Goal: Information Seeking & Learning: Ask a question

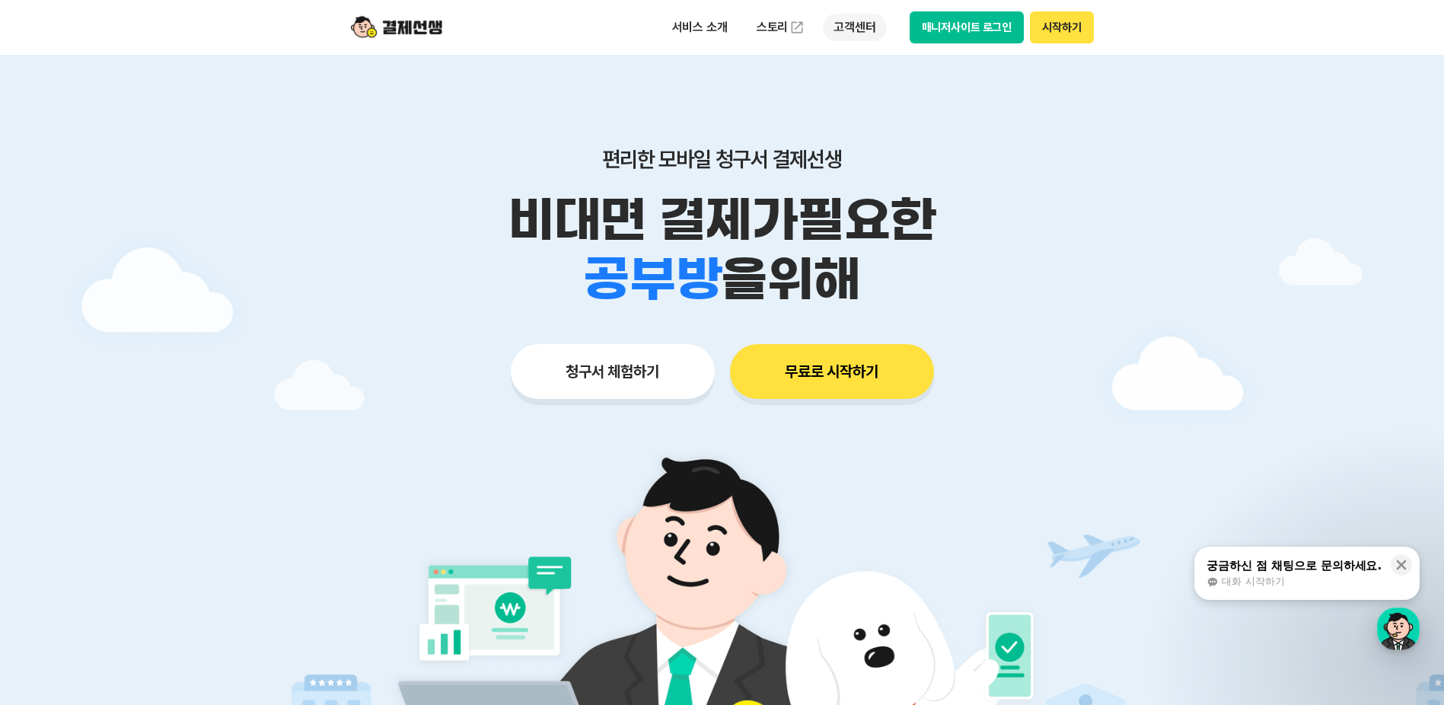
click at [865, 31] on p "고객센터" at bounding box center [854, 27] width 63 height 27
click at [855, 96] on link "자주 묻는 질문" at bounding box center [887, 90] width 128 height 30
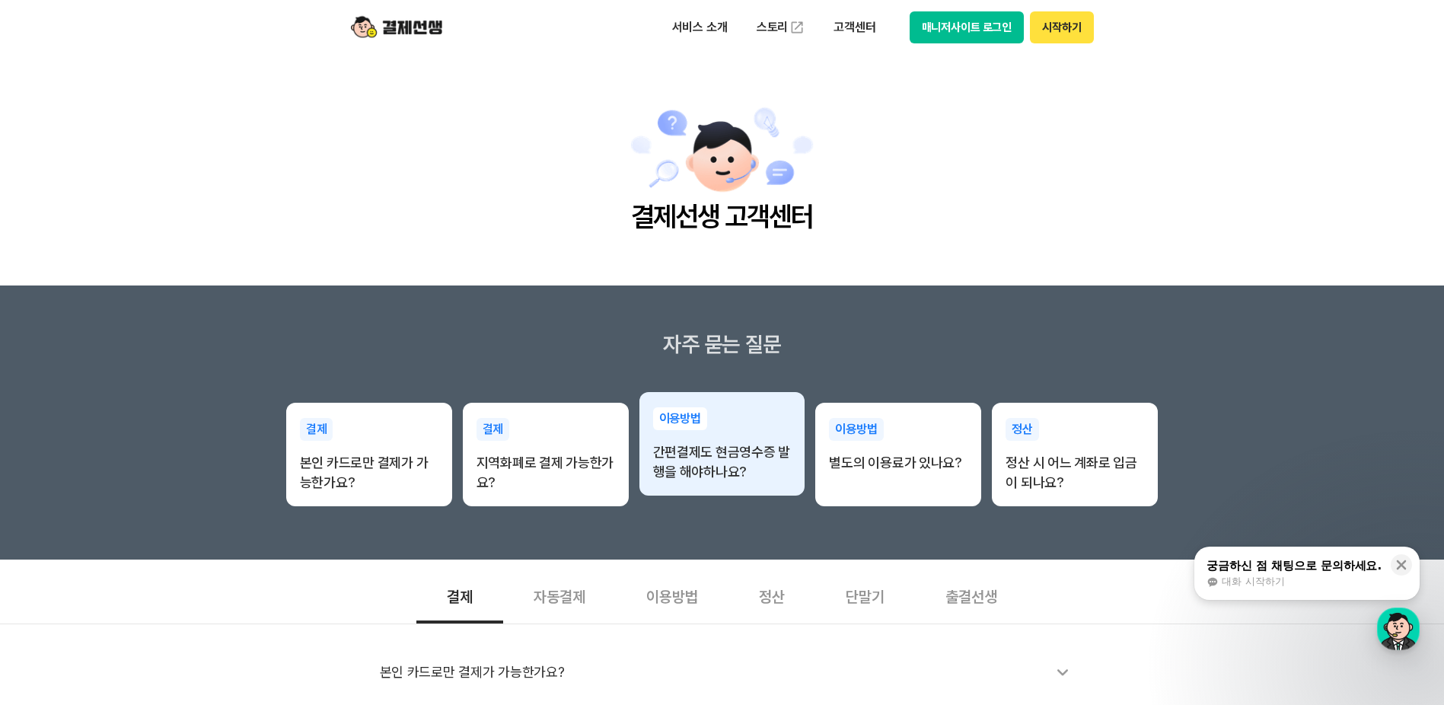
click at [757, 467] on p "간편결제도 현금영수증 발행을 해야하나요?" at bounding box center [722, 462] width 139 height 40
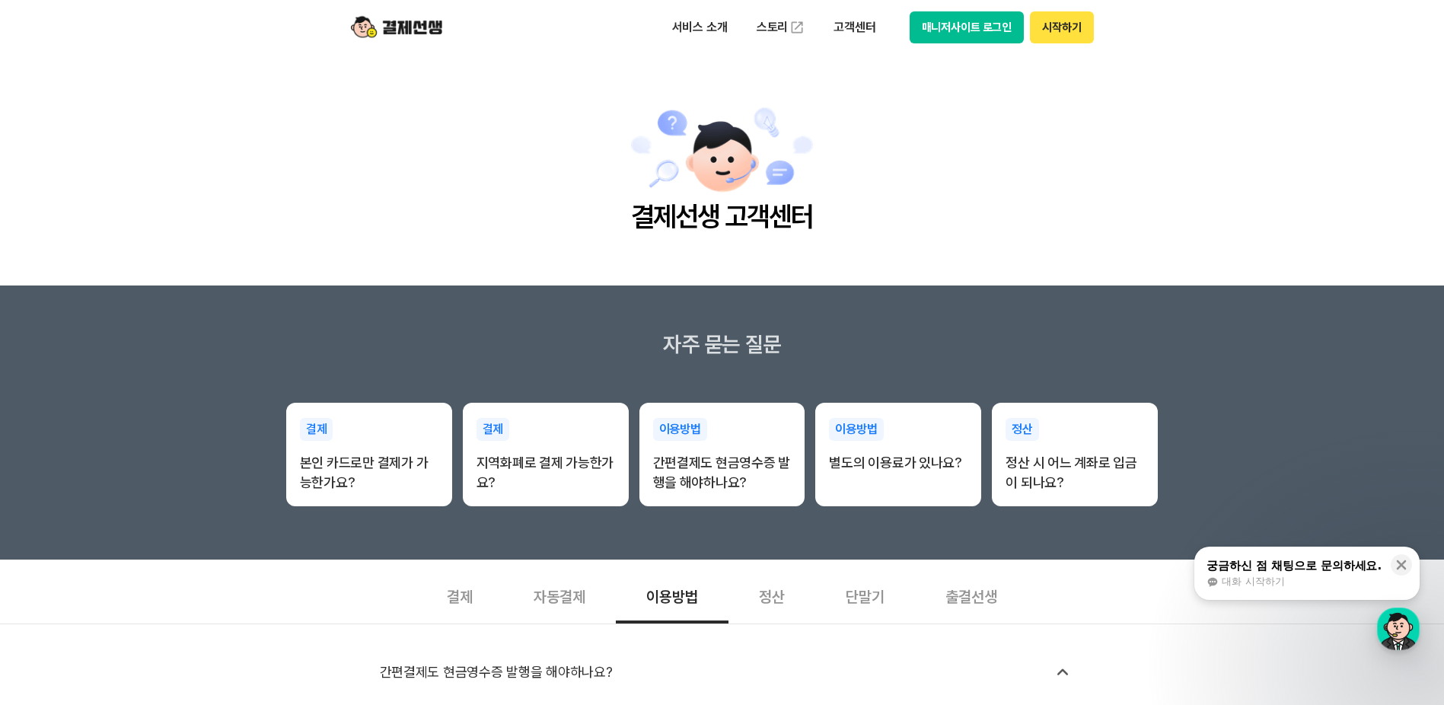
scroll to position [304, 0]
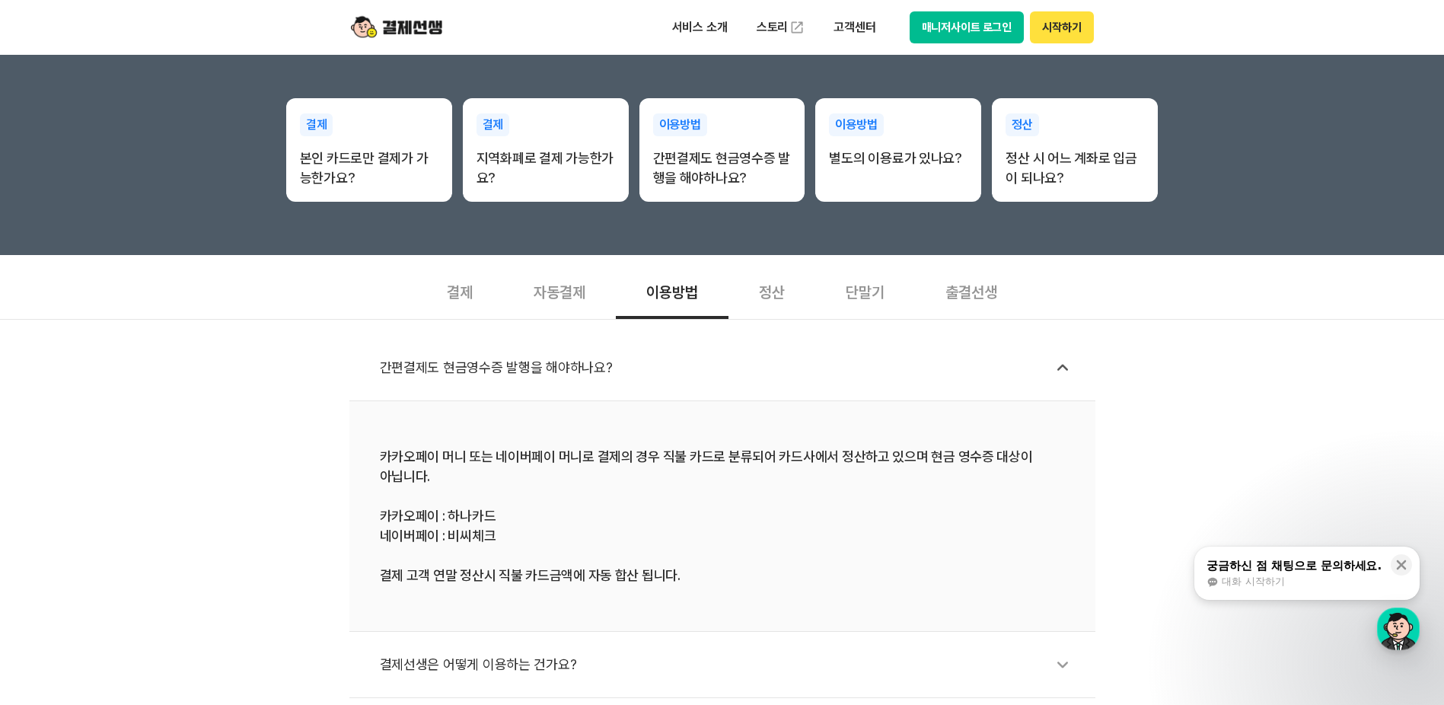
click at [555, 362] on div "간편결제도 현금영수증 발행을 해야하나요?" at bounding box center [730, 367] width 700 height 35
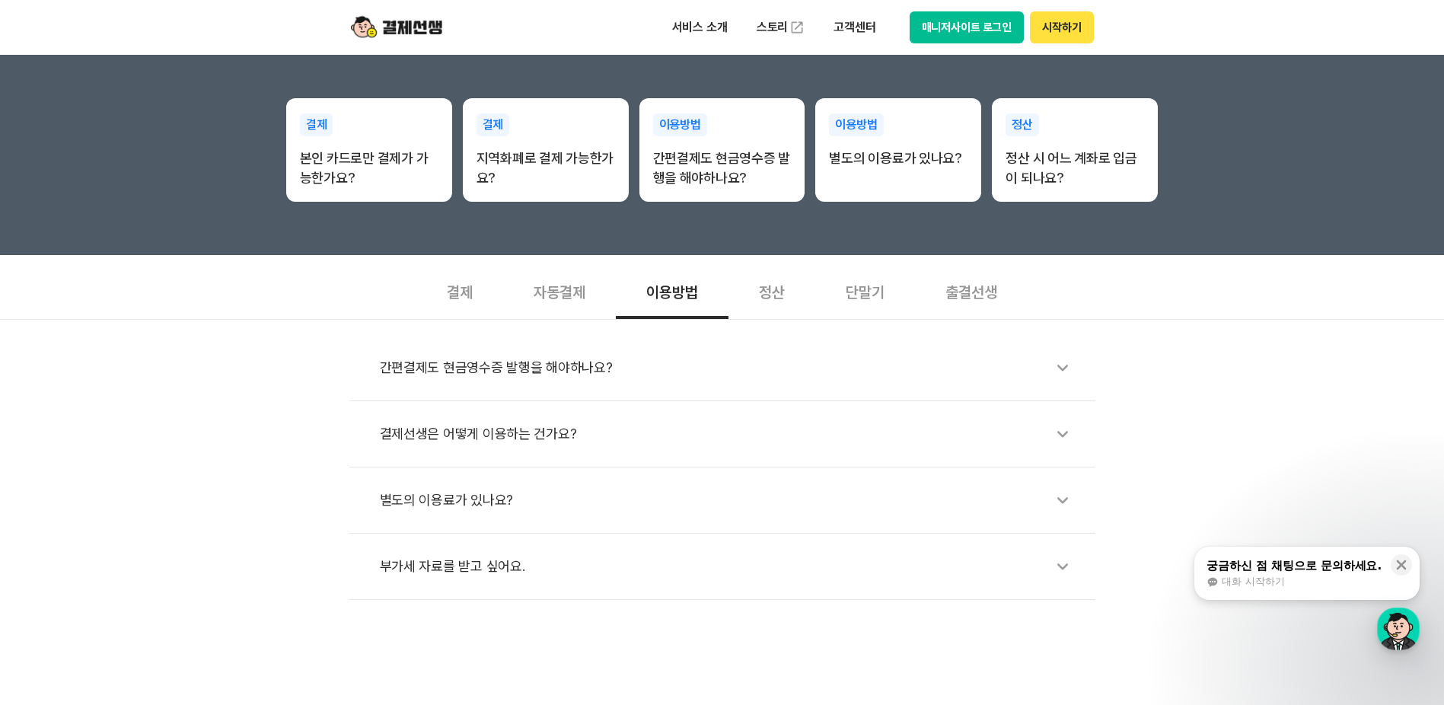
click at [559, 359] on div "간편결제도 현금영수증 발행을 해야하나요?" at bounding box center [730, 367] width 700 height 35
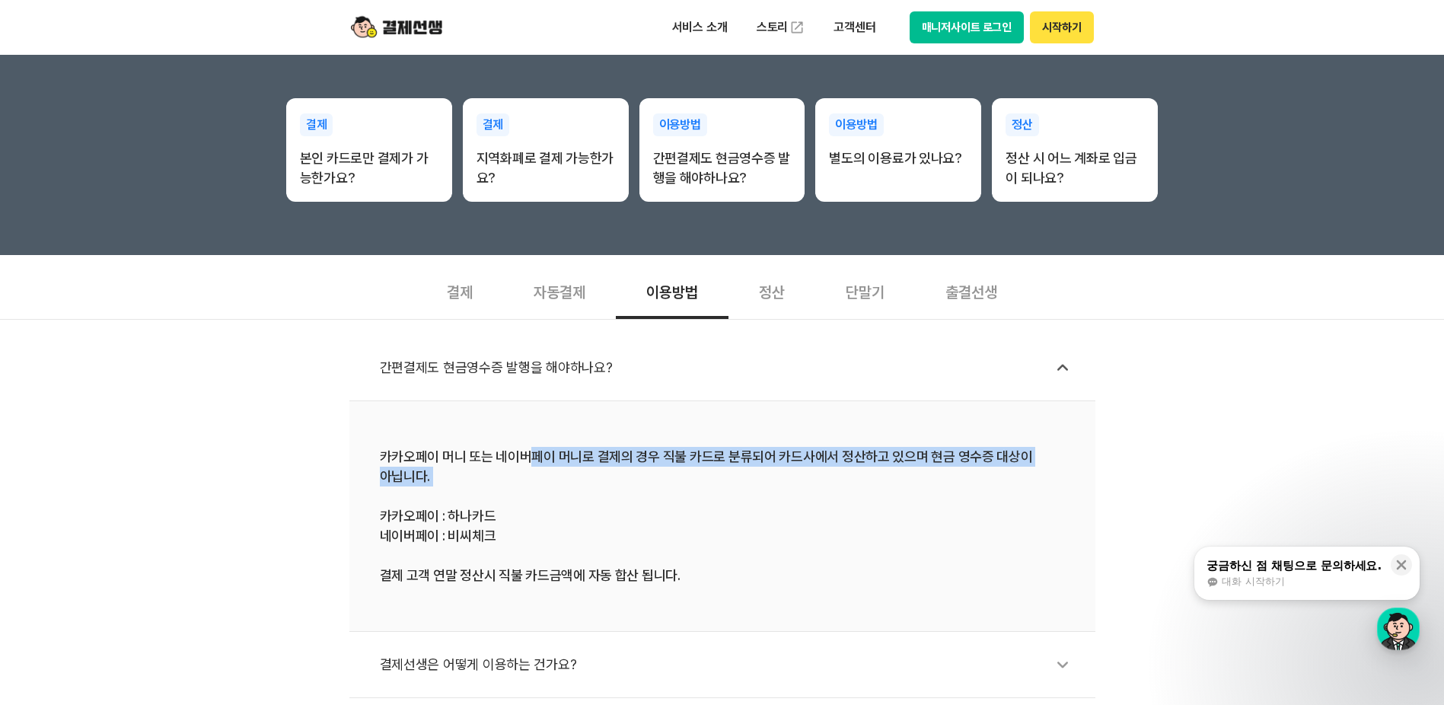
drag, startPoint x: 529, startPoint y: 451, endPoint x: 776, endPoint y: 498, distance: 251.1
click at [776, 498] on div "카카오페이 머니 또는 네이버페이 머니로 결제의 경우 직불 카드로 분류되어 카드사에서 정산하고 있으며 현금 영수증 대상이 아닙니다. 카카오페이 …" at bounding box center [722, 516] width 685 height 139
drag, startPoint x: 502, startPoint y: 456, endPoint x: 635, endPoint y: 482, distance: 134.9
click at [635, 482] on div "카카오페이 머니 또는 네이버페이 머니로 결제의 경우 직불 카드로 분류되어 카드사에서 정산하고 있으며 현금 영수증 대상이 아닙니다. 카카오페이 …" at bounding box center [722, 516] width 685 height 139
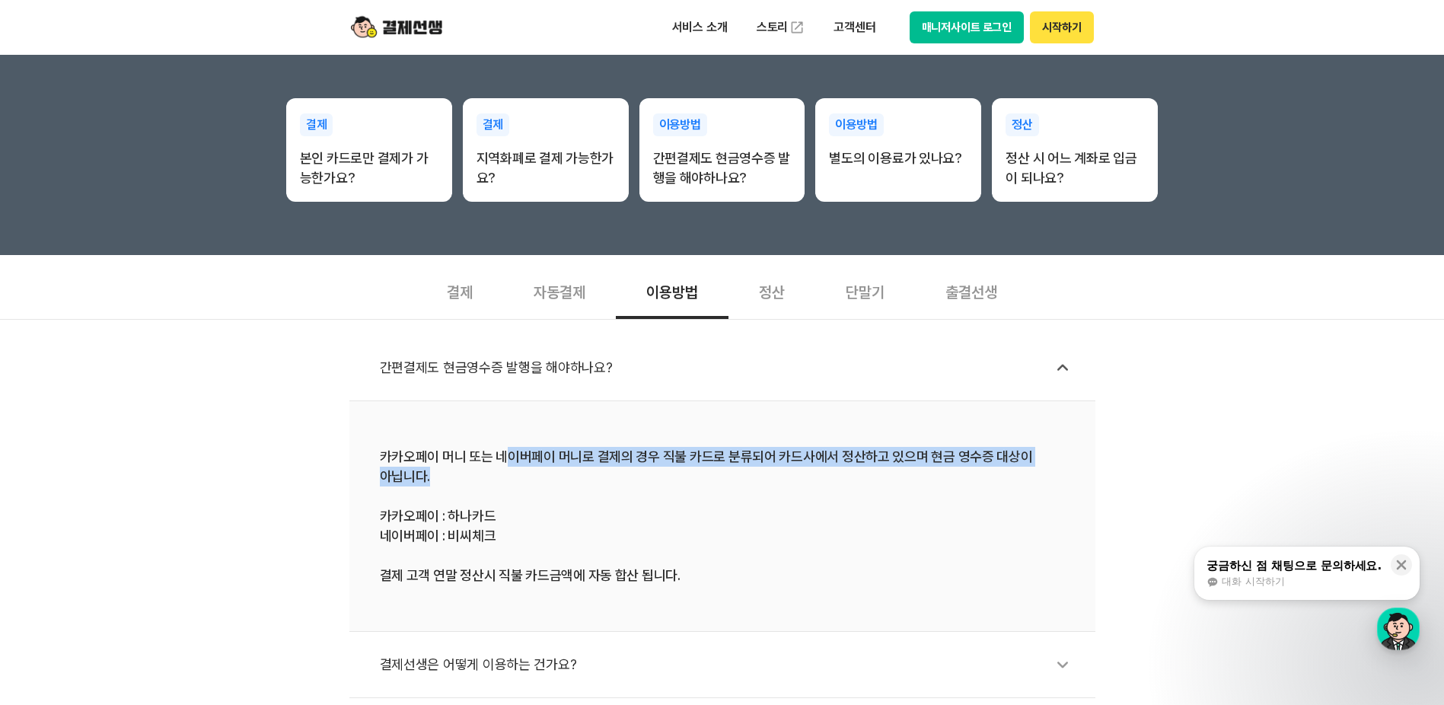
click at [635, 482] on div "카카오페이 머니 또는 네이버페이 머니로 결제의 경우 직불 카드로 분류되어 카드사에서 정산하고 있으며 현금 영수증 대상이 아닙니다. 카카오페이 …" at bounding box center [722, 516] width 685 height 139
drag, startPoint x: 372, startPoint y: 455, endPoint x: 823, endPoint y: 487, distance: 451.7
click at [823, 487] on li "카카오페이 머니 또는 네이버페이 머니로 결제의 경우 직불 카드로 분류되어 카드사에서 정산하고 있으며 현금 영수증 대상이 아닙니다. 카카오페이 …" at bounding box center [722, 516] width 746 height 231
click at [823, 487] on div "카카오페이 머니 또는 네이버페이 머니로 결제의 경우 직불 카드로 분류되어 카드사에서 정산하고 있으며 현금 영수증 대상이 아닙니다. 카카오페이 …" at bounding box center [722, 516] width 685 height 139
drag, startPoint x: 823, startPoint y: 487, endPoint x: 359, endPoint y: 445, distance: 465.4
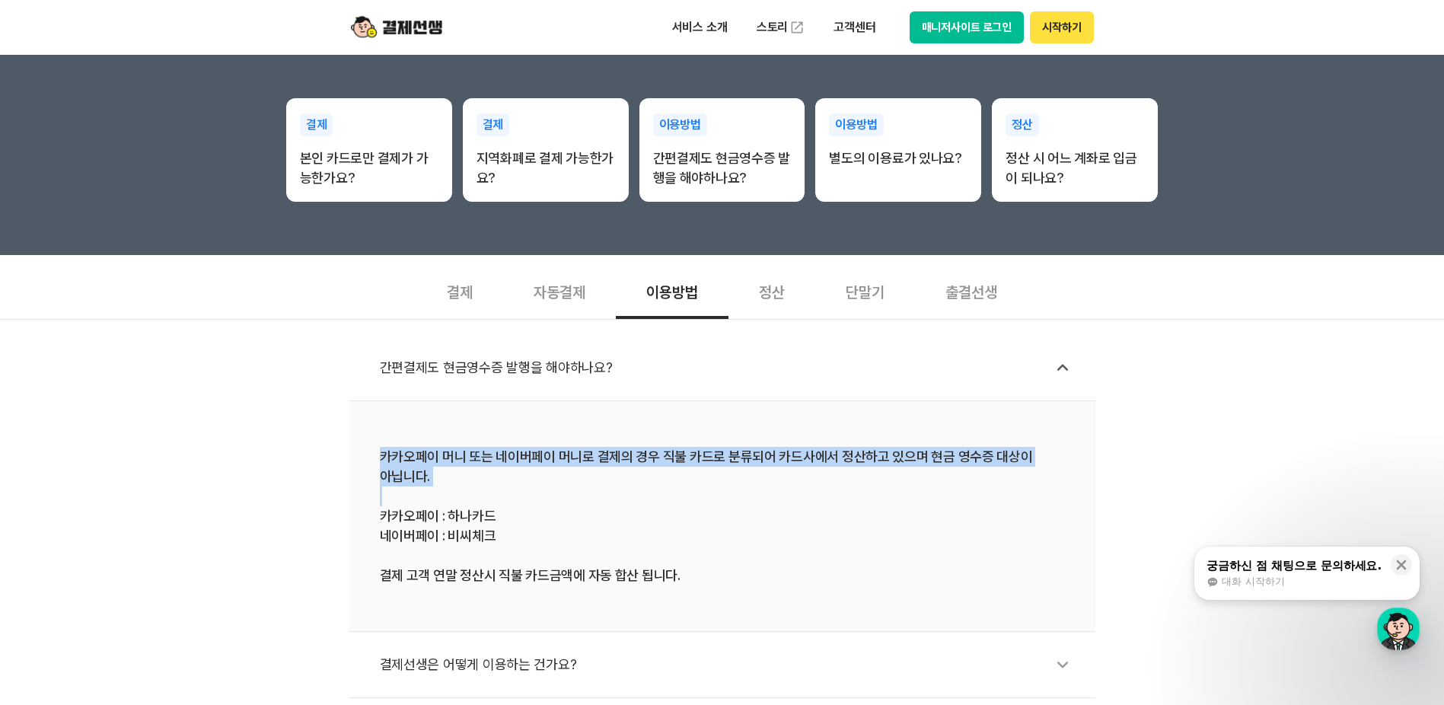
click at [359, 445] on li "카카오페이 머니 또는 네이버페이 머니로 결제의 경우 직불 카드로 분류되어 카드사에서 정산하고 있으며 현금 영수증 대상이 아닙니다. 카카오페이 …" at bounding box center [722, 516] width 746 height 231
drag, startPoint x: 390, startPoint y: 456, endPoint x: 598, endPoint y: 486, distance: 210.8
click at [598, 486] on div "카카오페이 머니 또는 네이버페이 머니로 결제의 경우 직불 카드로 분류되어 카드사에서 정산하고 있으며 현금 영수증 대상이 아닙니다. 카카오페이 …" at bounding box center [722, 516] width 685 height 139
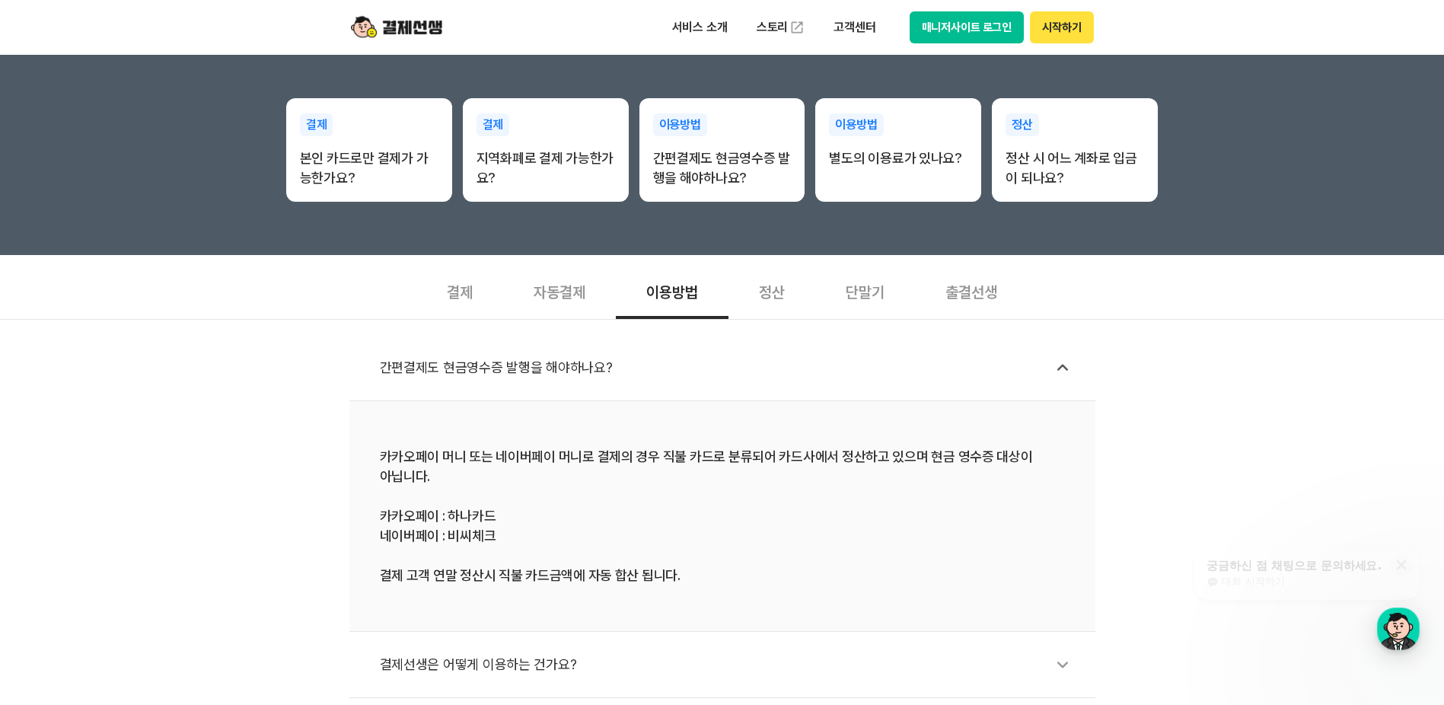
scroll to position [381, 0]
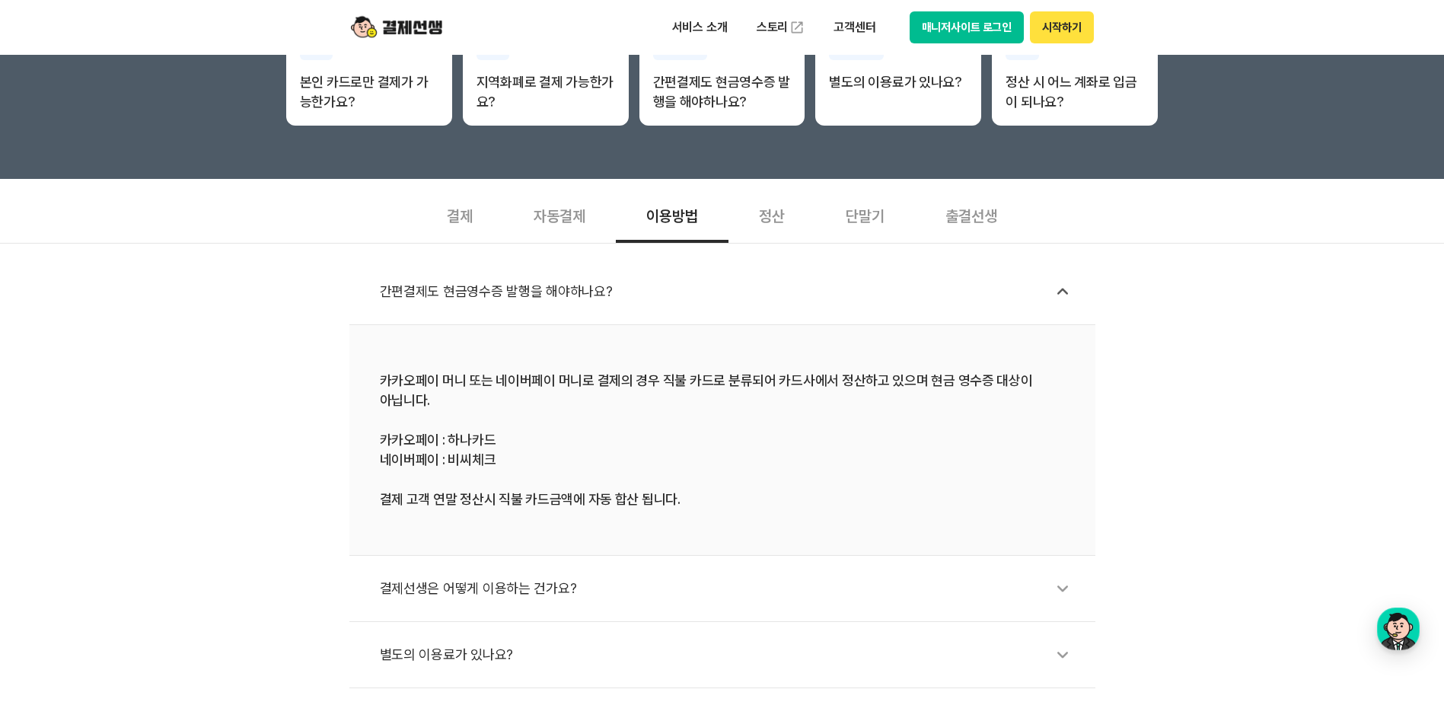
click at [518, 586] on div "결제선생은 어떻게 이용하는 건가요?" at bounding box center [730, 588] width 700 height 35
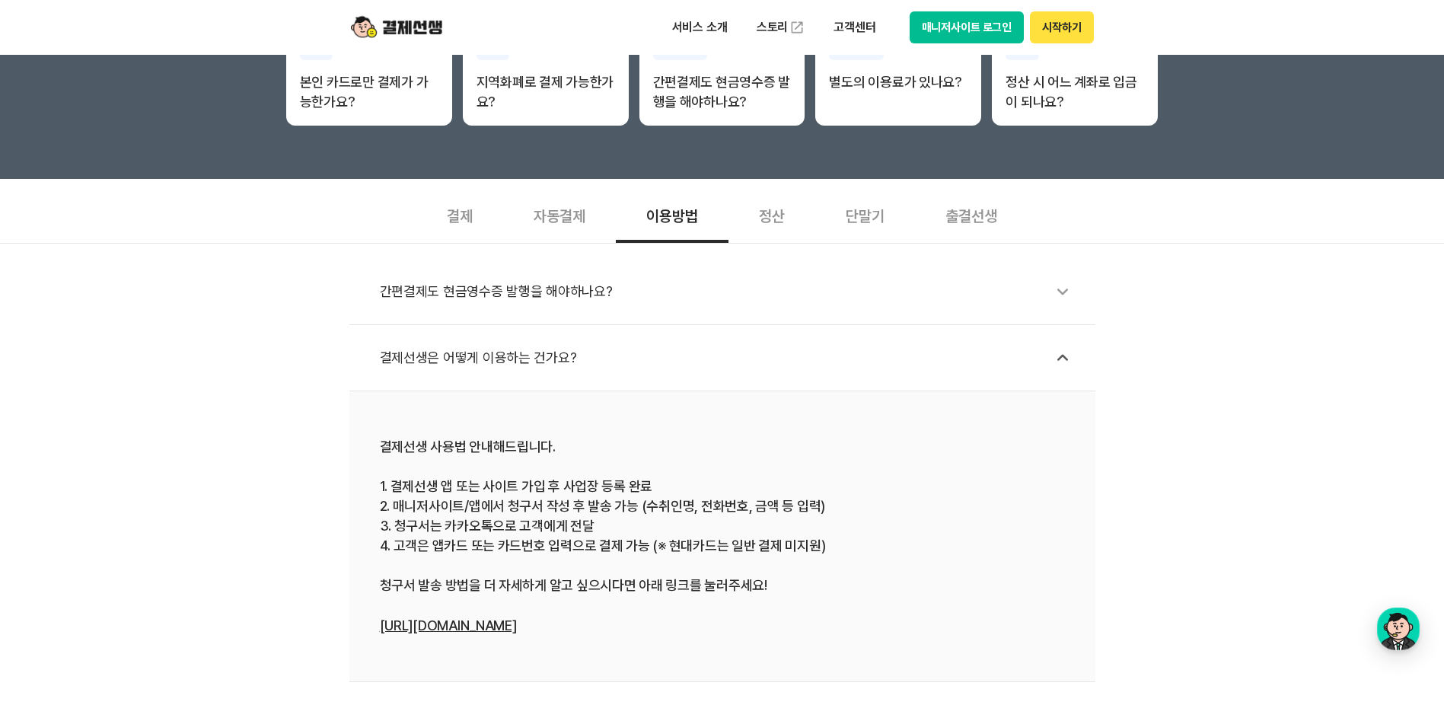
click at [1068, 365] on icon at bounding box center [1062, 357] width 35 height 35
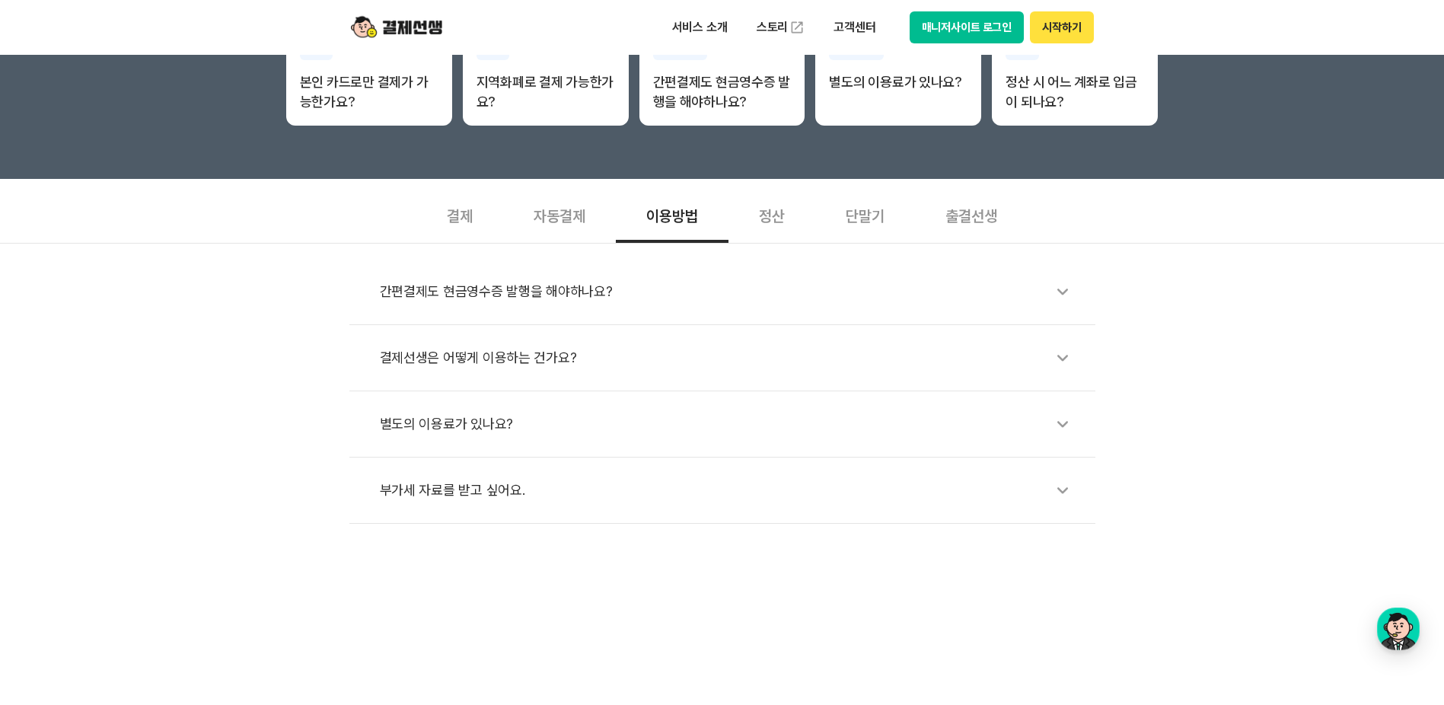
click at [494, 292] on div "간편결제도 현금영수증 발행을 해야하나요?" at bounding box center [730, 291] width 700 height 35
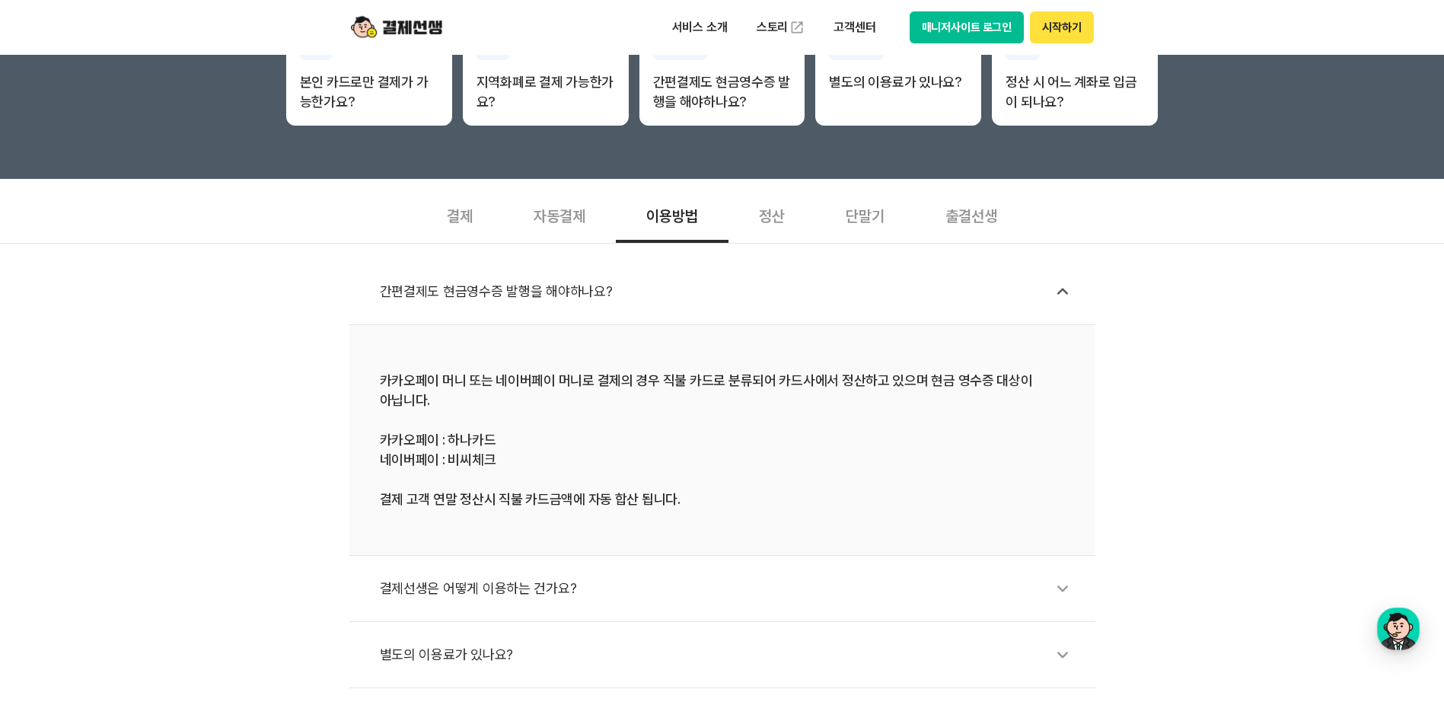
click at [1364, 496] on div "간편결제도 현금영수증 발행을 해야하나요? 카카오페이 머니 또는 네이버페이 머니로 결제의 경우 직불 카드로 분류되어 카드사에서 정산하고 있으며 …" at bounding box center [722, 499] width 1444 height 512
click at [1236, 537] on div "간편결제도 현금영수증 발행을 해야하나요? 카카오페이 머니 또는 네이버페이 머니로 결제의 경우 직불 카드로 분류되어 카드사에서 정산하고 있으며 …" at bounding box center [722, 499] width 1444 height 512
click at [228, 515] on div "간편결제도 현금영수증 발행을 해야하나요? 카카오페이 머니 또는 네이버페이 머니로 결제의 경우 직불 카드로 분류되어 카드사에서 정산하고 있으며 …" at bounding box center [722, 499] width 1444 height 512
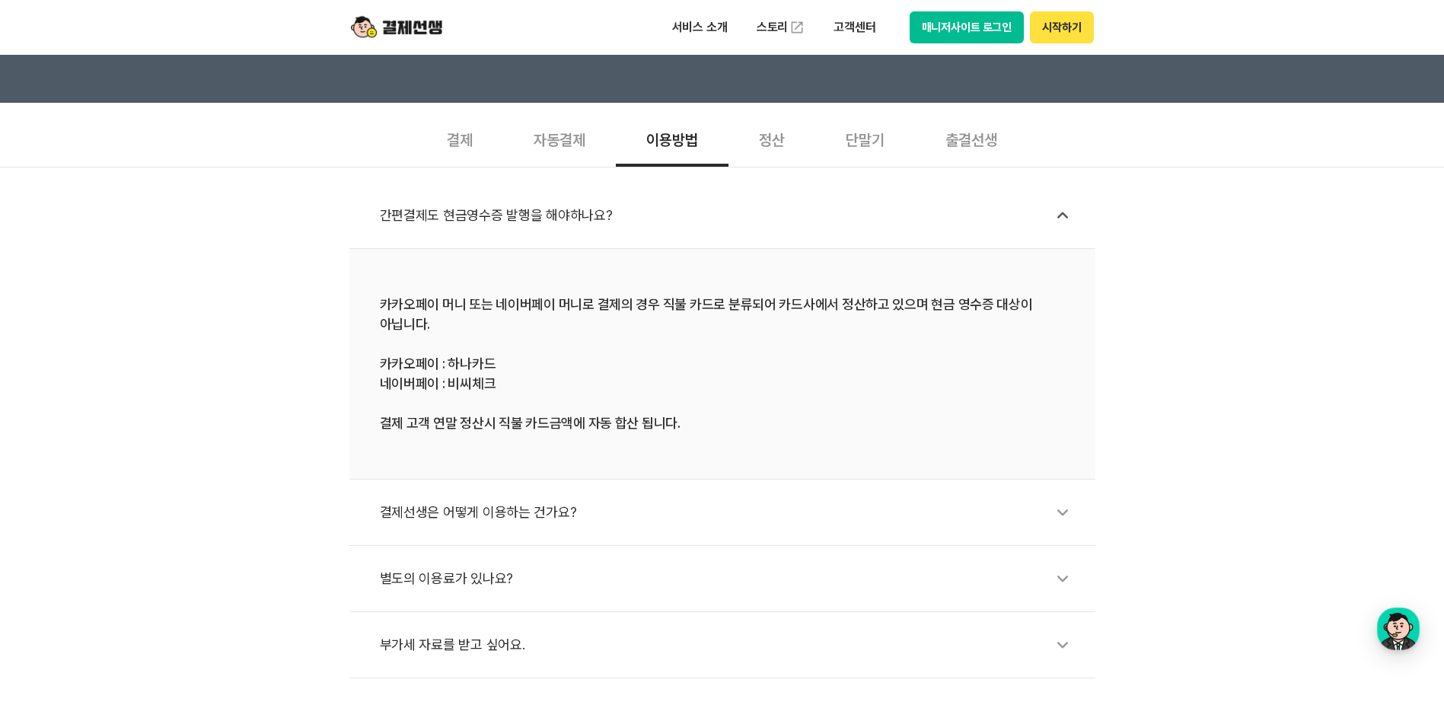
click at [435, 513] on div "결제선생은 어떻게 이용하는 건가요?" at bounding box center [730, 512] width 700 height 35
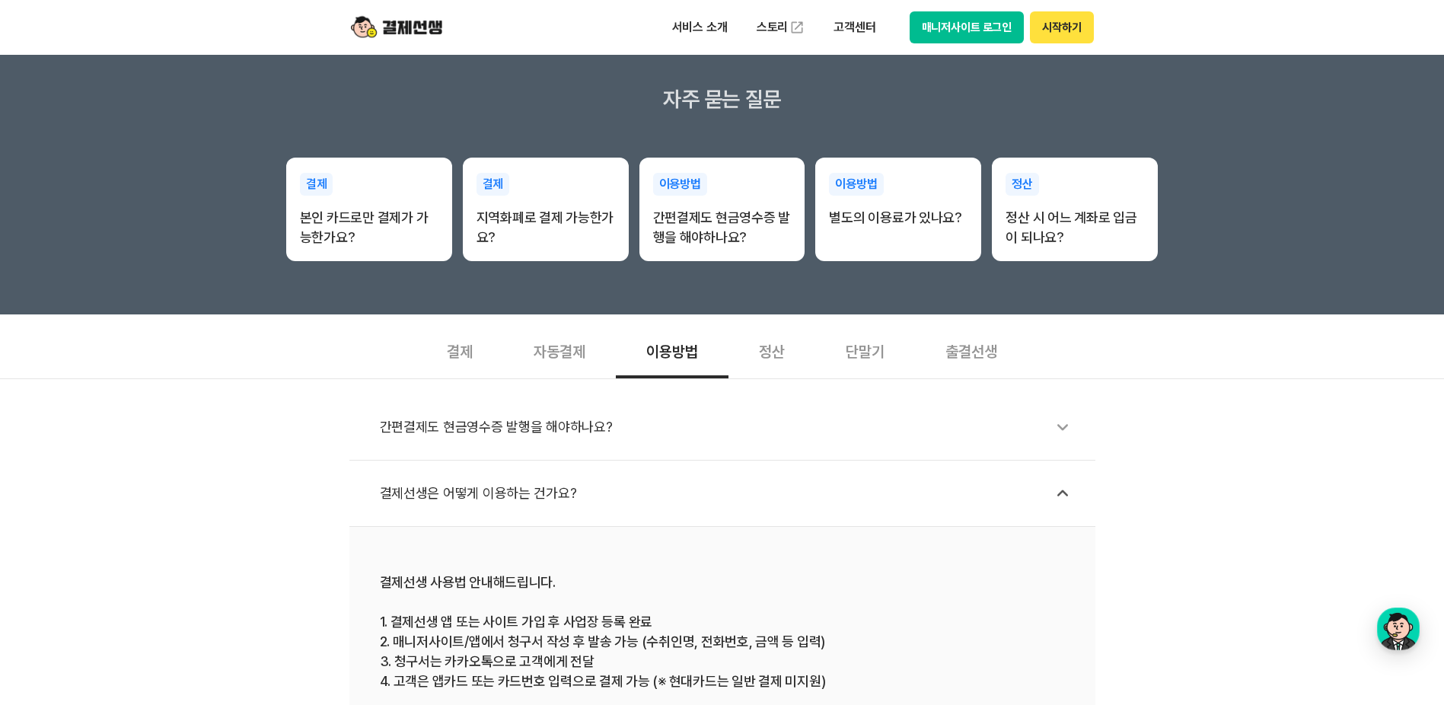
scroll to position [228, 0]
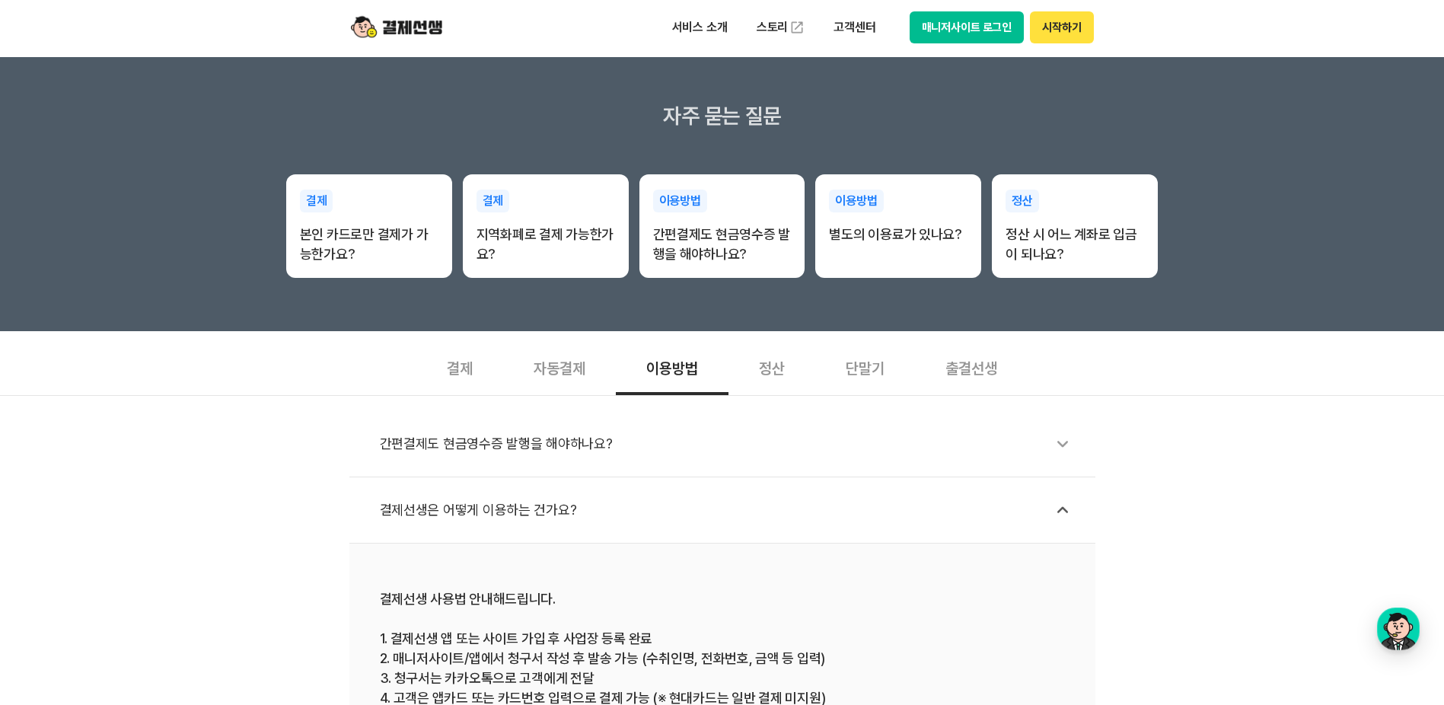
click at [559, 438] on div "간편결제도 현금영수증 발행을 해야하나요?" at bounding box center [730, 443] width 700 height 35
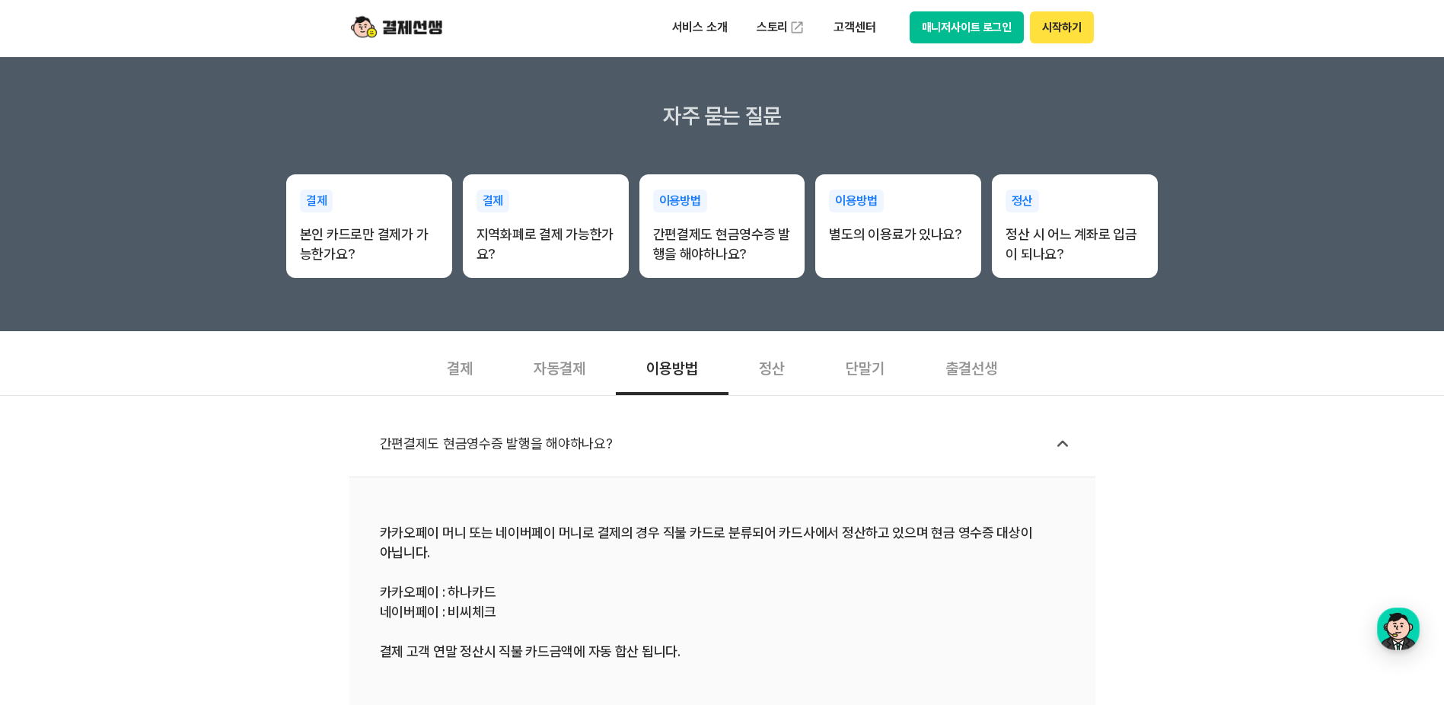
click at [1194, 533] on div "간편결제도 현금영수증 발행을 해야하나요? 카카오페이 머니 또는 네이버페이 머니로 결제의 경우 직불 카드로 분류되어 카드사에서 정산하고 있으며 …" at bounding box center [722, 651] width 1444 height 512
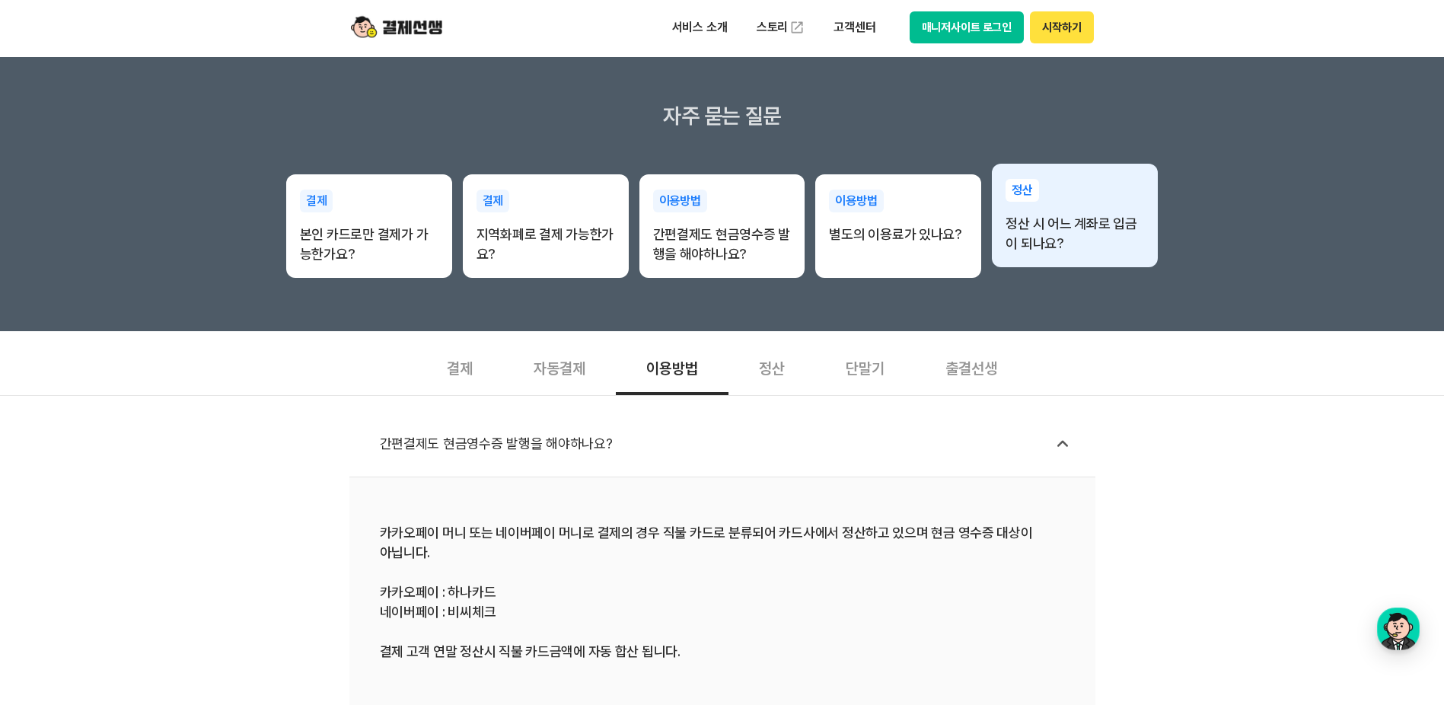
click at [1062, 212] on div "정산 정산 시 어느 계좌로 입금이 되나요?" at bounding box center [1075, 216] width 166 height 105
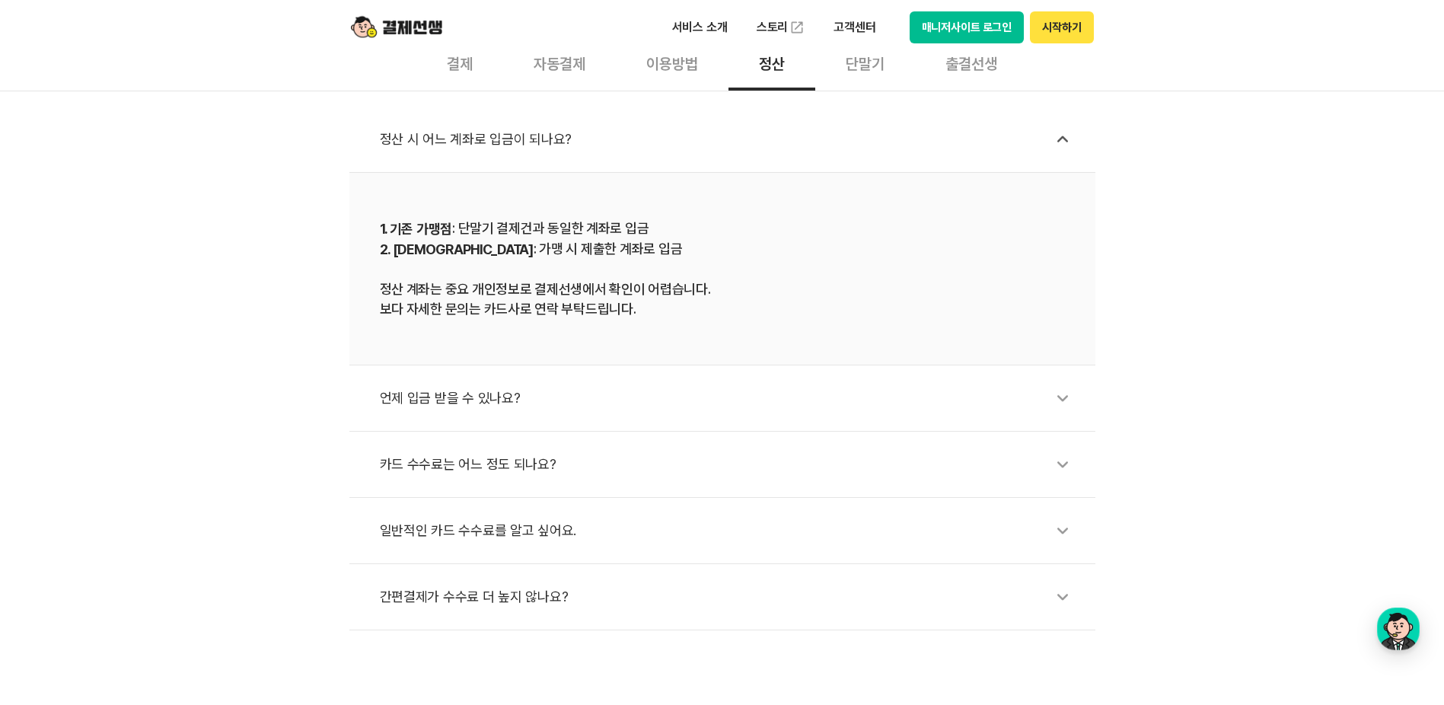
scroll to position [152, 0]
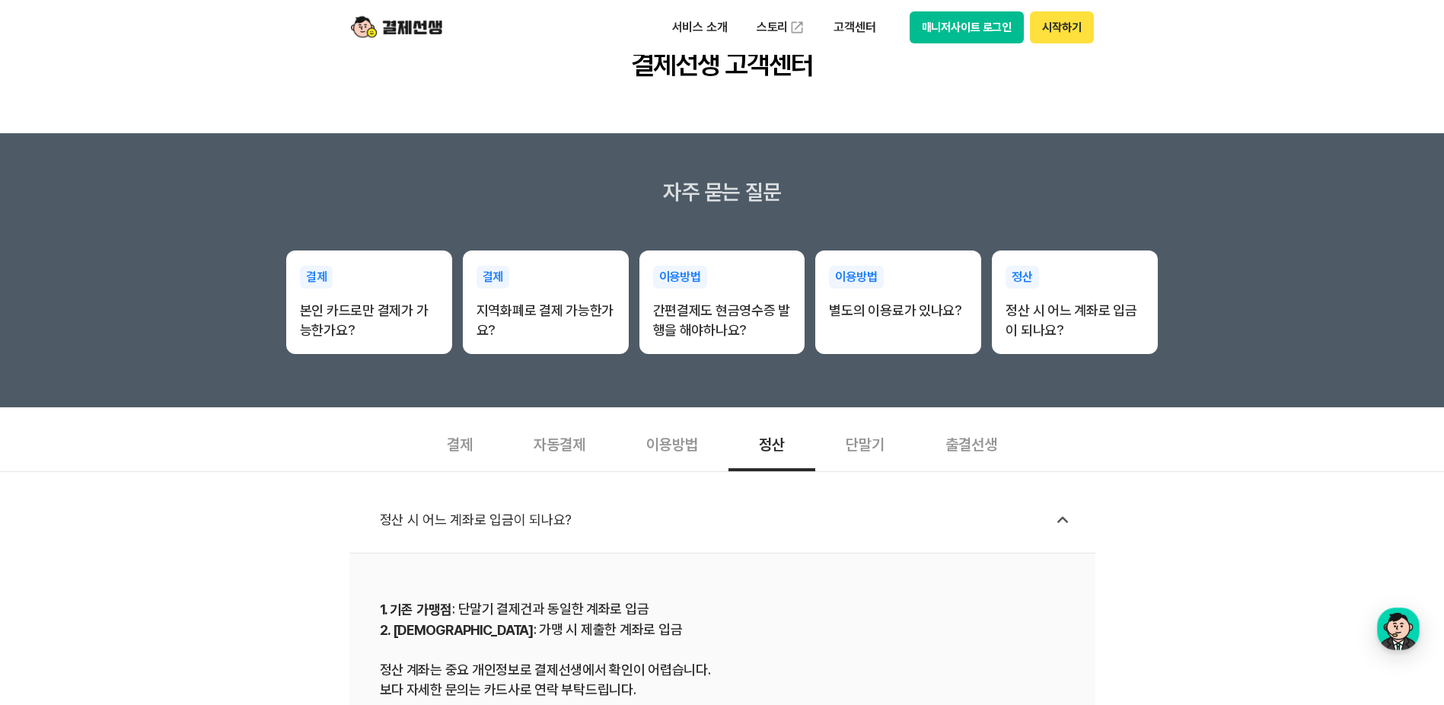
click at [688, 460] on div "이용방법" at bounding box center [672, 443] width 113 height 56
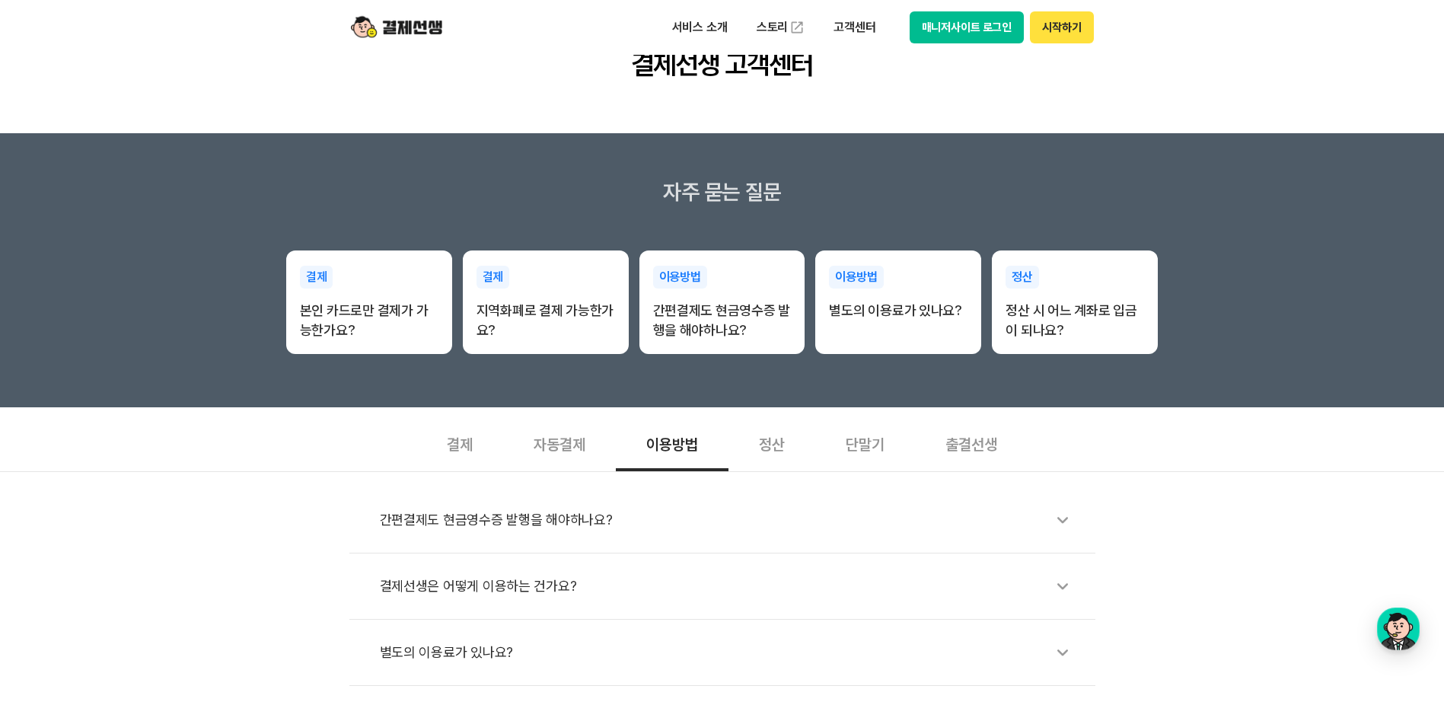
click at [549, 461] on div "자동결제" at bounding box center [559, 443] width 113 height 56
click at [443, 454] on div "결제" at bounding box center [459, 443] width 87 height 56
click at [517, 518] on div "본인 카드로만 결제가 가능한가요?" at bounding box center [730, 519] width 700 height 35
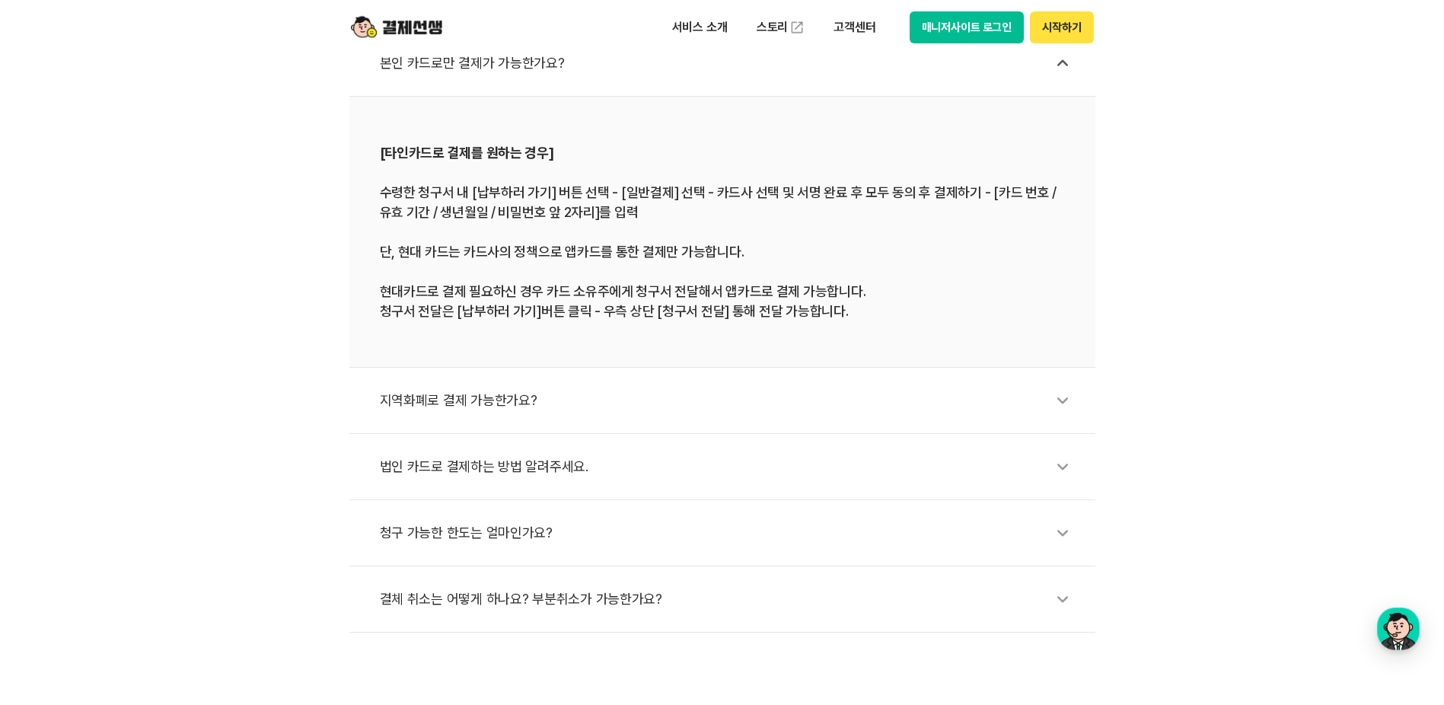
scroll to position [228, 0]
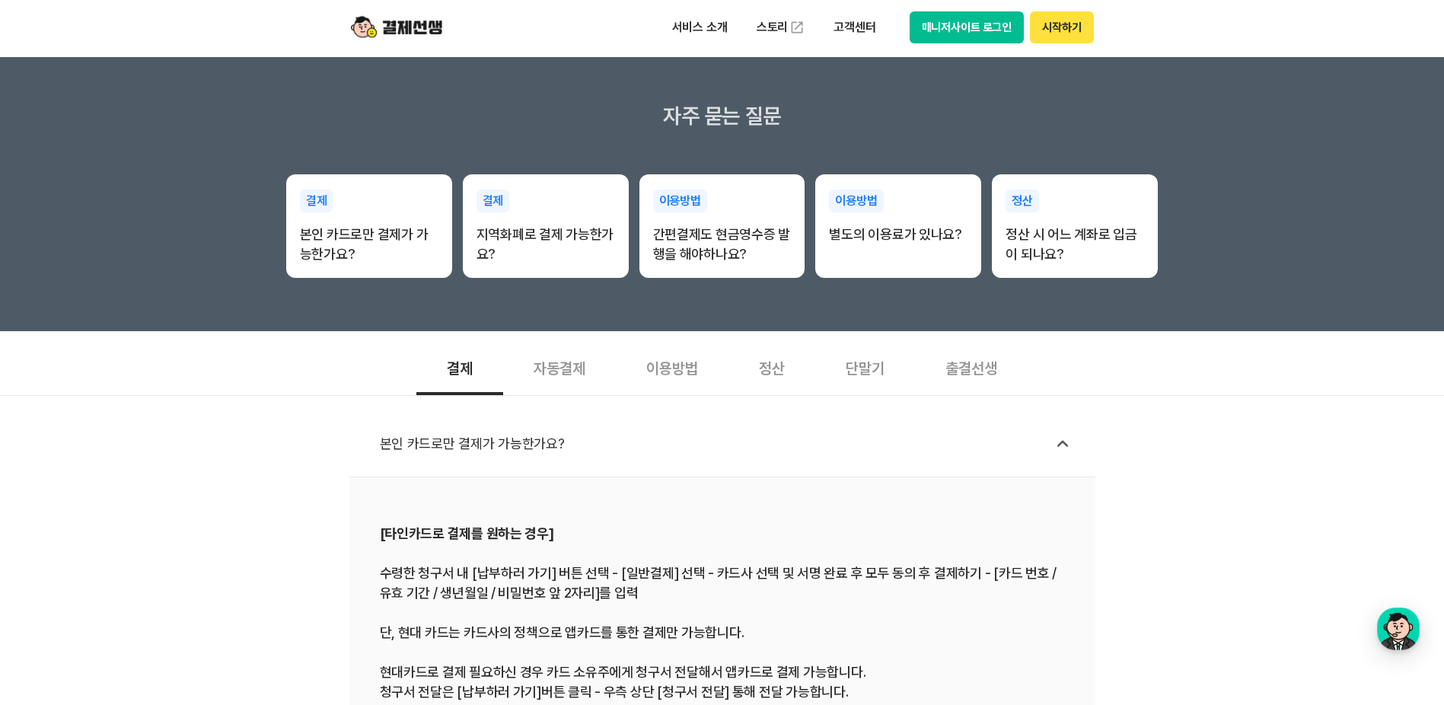
click at [571, 378] on div "자동결제" at bounding box center [559, 367] width 113 height 56
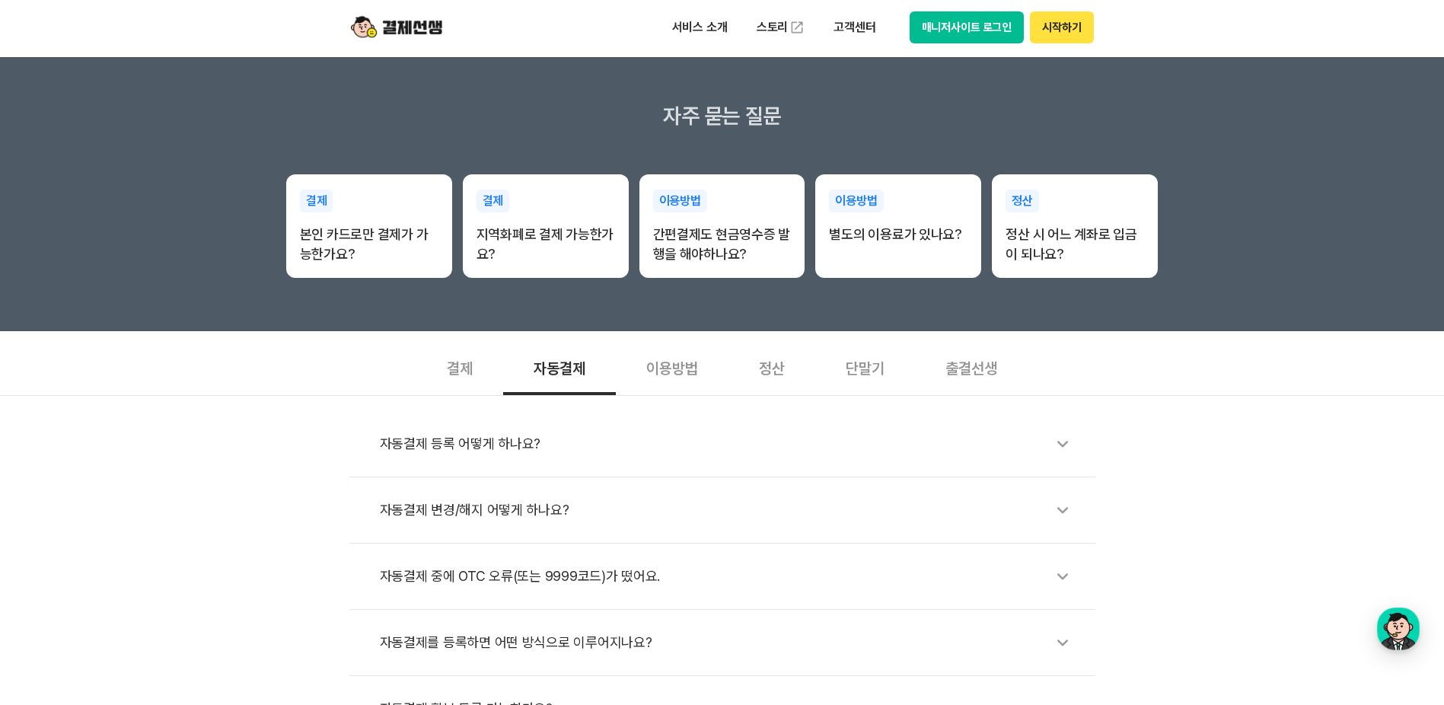
click at [659, 367] on div "이용방법" at bounding box center [672, 367] width 113 height 56
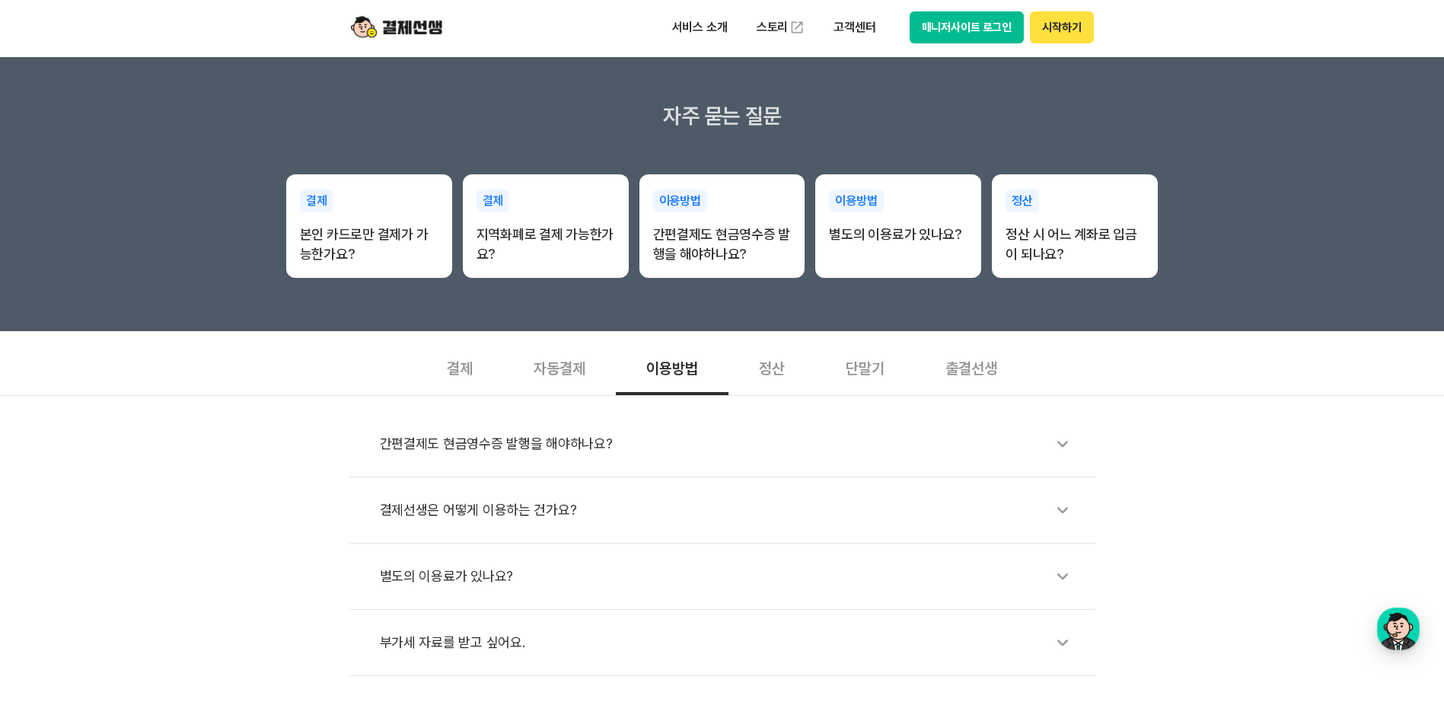
click at [793, 363] on div "정산" at bounding box center [771, 367] width 87 height 56
click at [679, 364] on div "이용방법" at bounding box center [672, 367] width 113 height 56
click at [524, 442] on div "간편결제도 현금영수증 발행을 해야하나요?" at bounding box center [730, 443] width 700 height 35
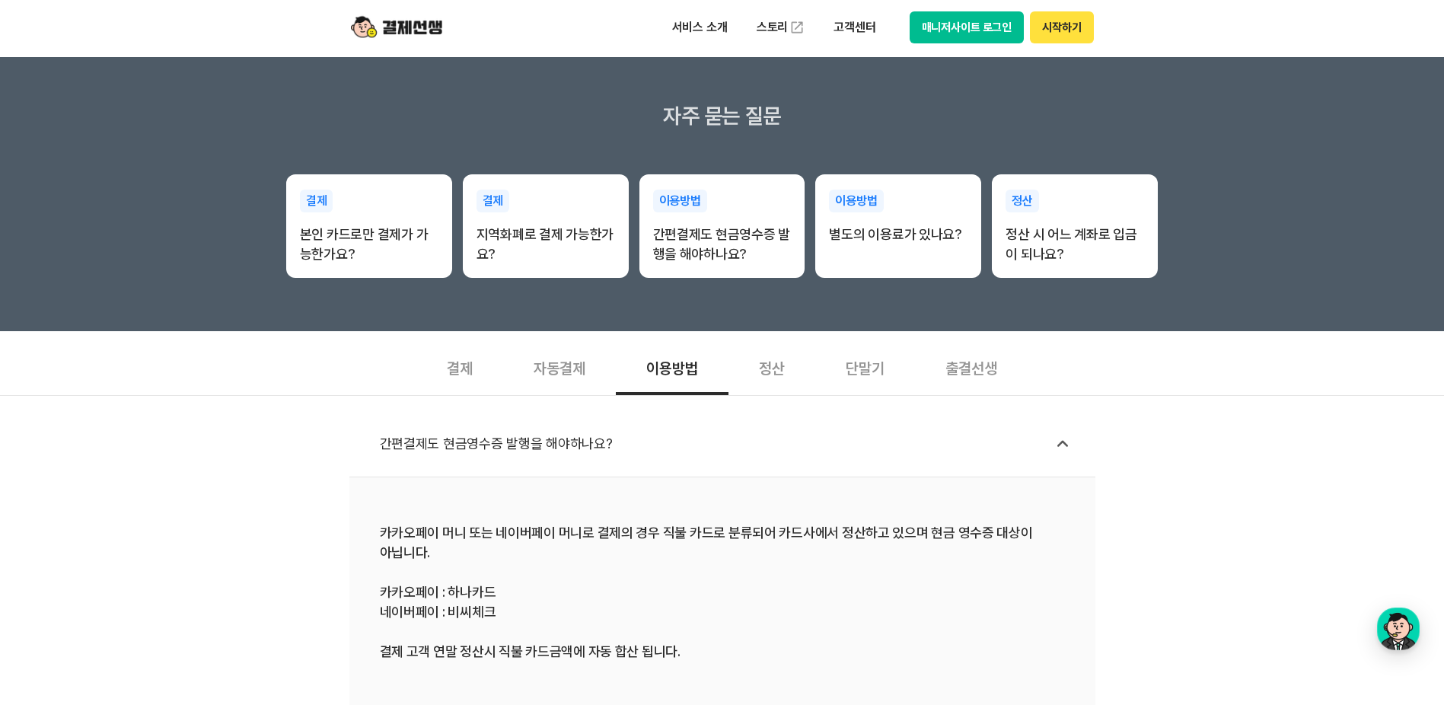
click at [1323, 509] on div "간편결제도 현금영수증 발행을 해야하나요? 카카오페이 머니 또는 네이버페이 머니로 결제의 경우 직불 카드로 분류되어 카드사에서 정산하고 있으며 …" at bounding box center [722, 651] width 1444 height 512
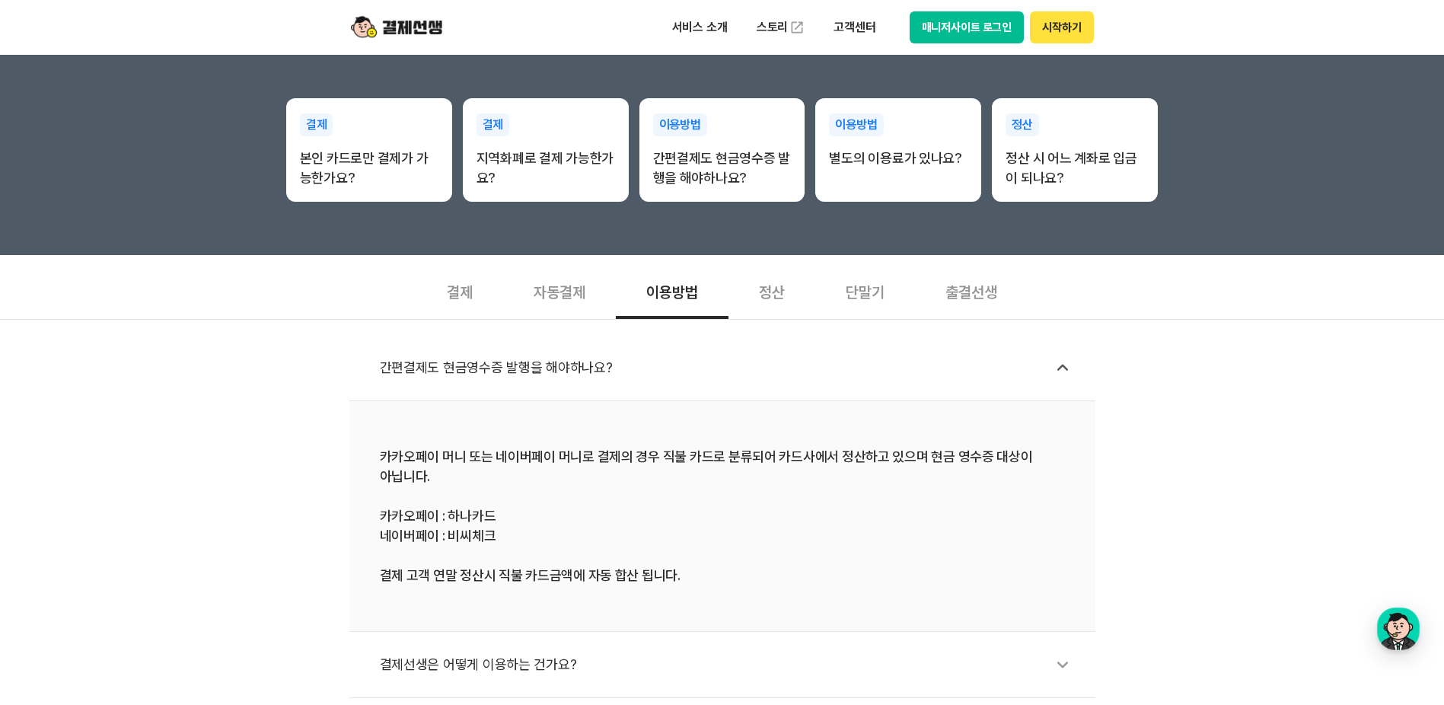
scroll to position [457, 0]
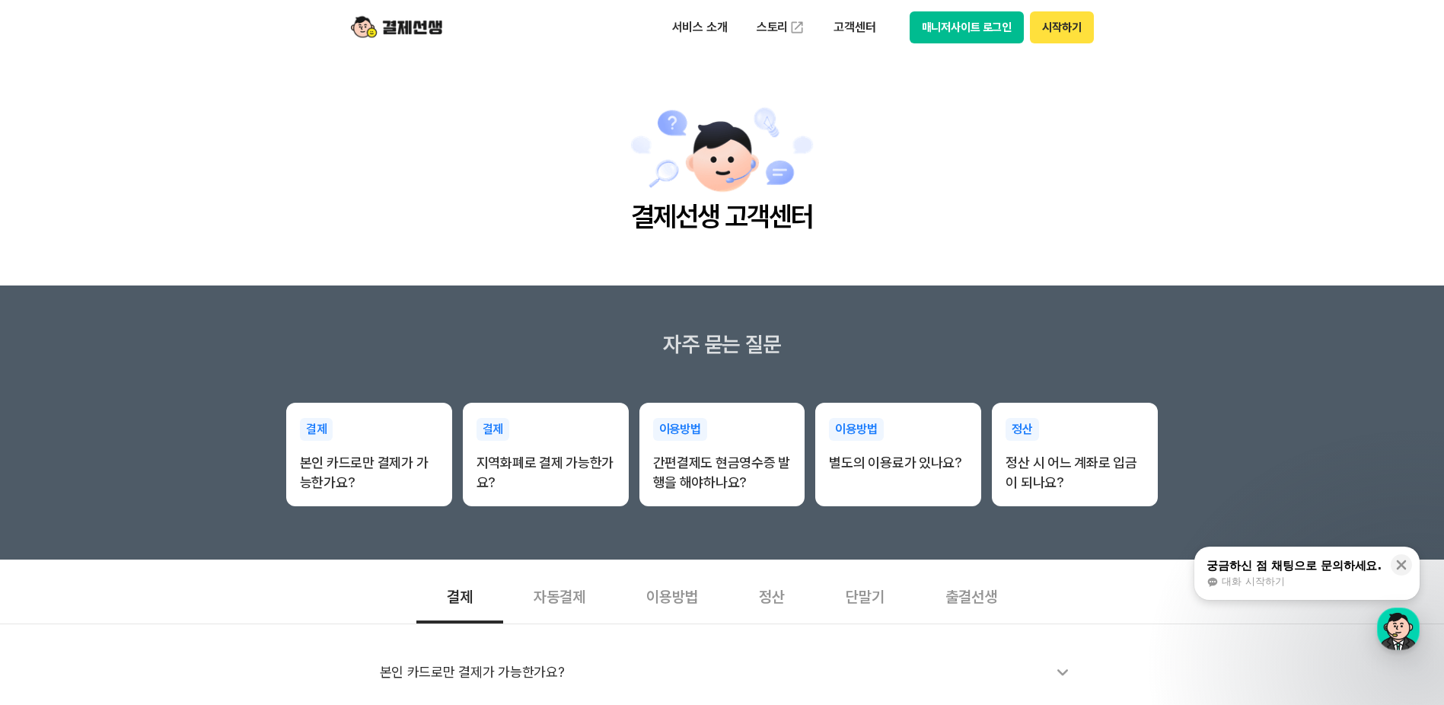
click at [1307, 569] on div "궁금하신 점 채팅으로 문의하세요." at bounding box center [1293, 565] width 175 height 15
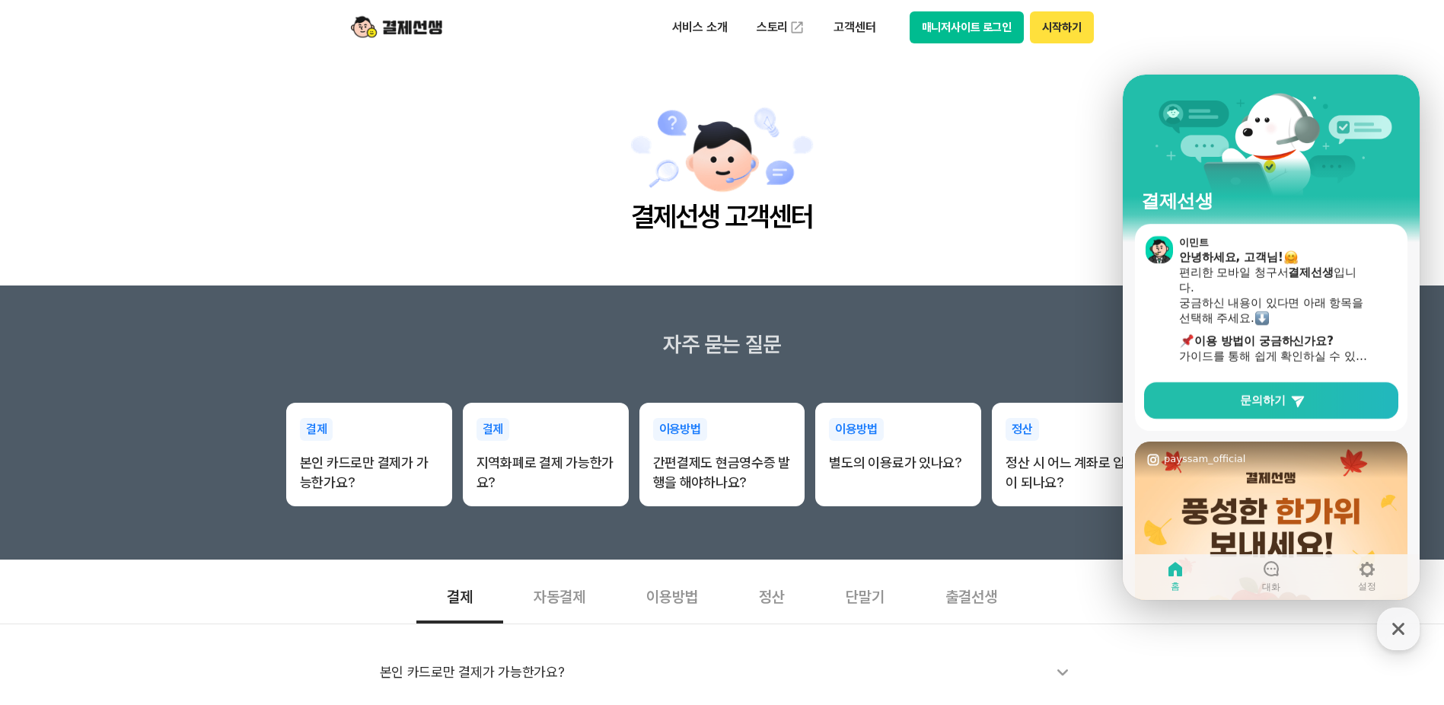
click at [1280, 425] on section "이민트 안녕하세요, 고객님! 편리한 모바일 청구서 결제선생 입니다. 궁금하신 내용이 있다면 아래 항목을 선택해 주세요. ​ 이용 방법이 궁금하…" at bounding box center [1271, 327] width 272 height 207
click at [1275, 400] on span "문의하기" at bounding box center [1263, 400] width 46 height 15
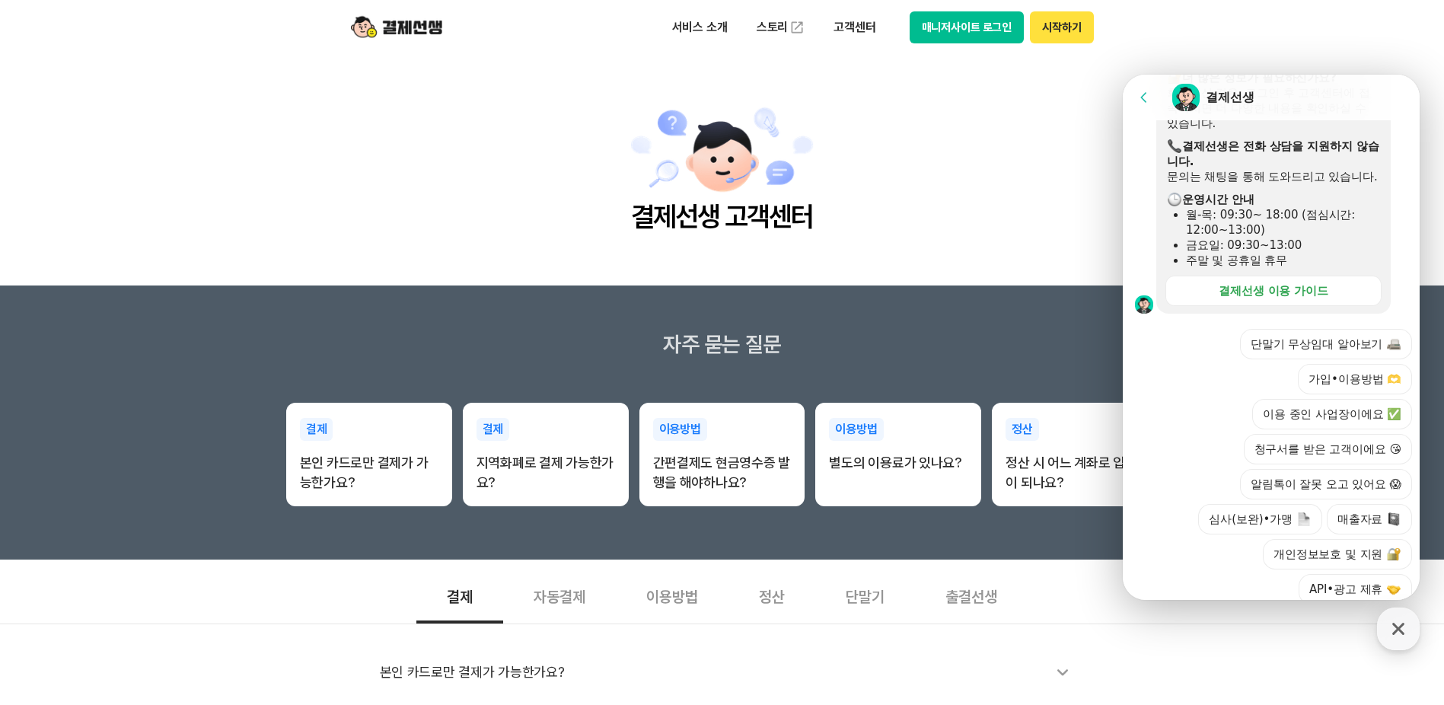
scroll to position [448, 0]
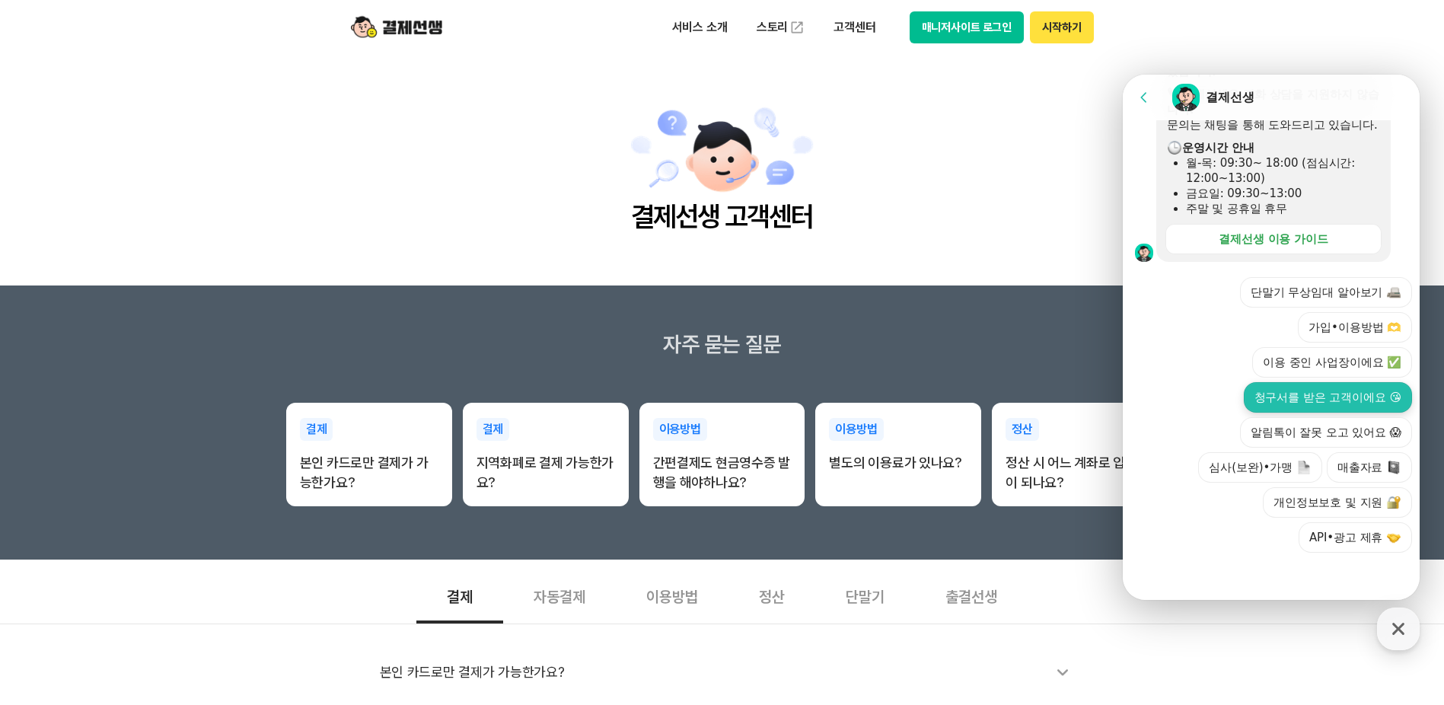
click at [1341, 401] on button "청구서를 받은 고객이에요 😘" at bounding box center [1328, 397] width 168 height 30
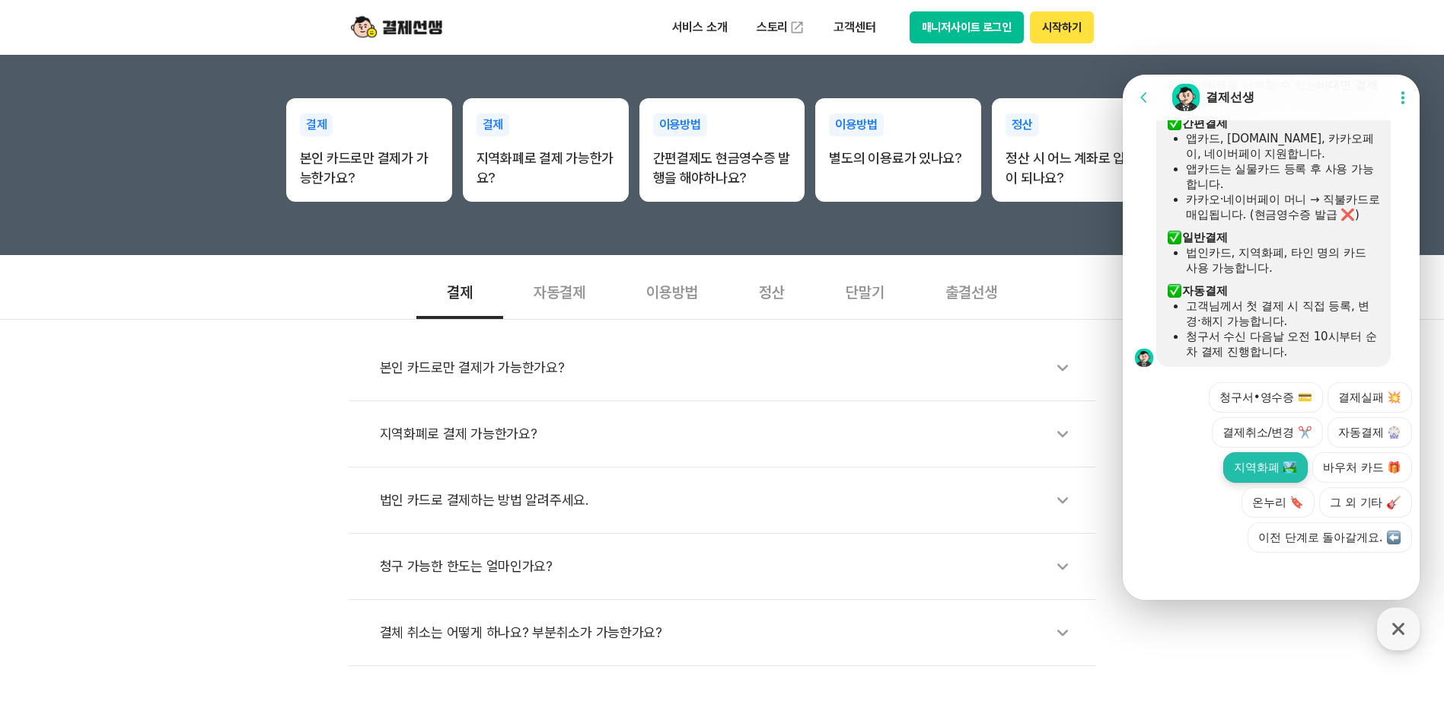
scroll to position [731, 0]
click at [1272, 404] on button "청구서•영수증 💳" at bounding box center [1266, 397] width 114 height 30
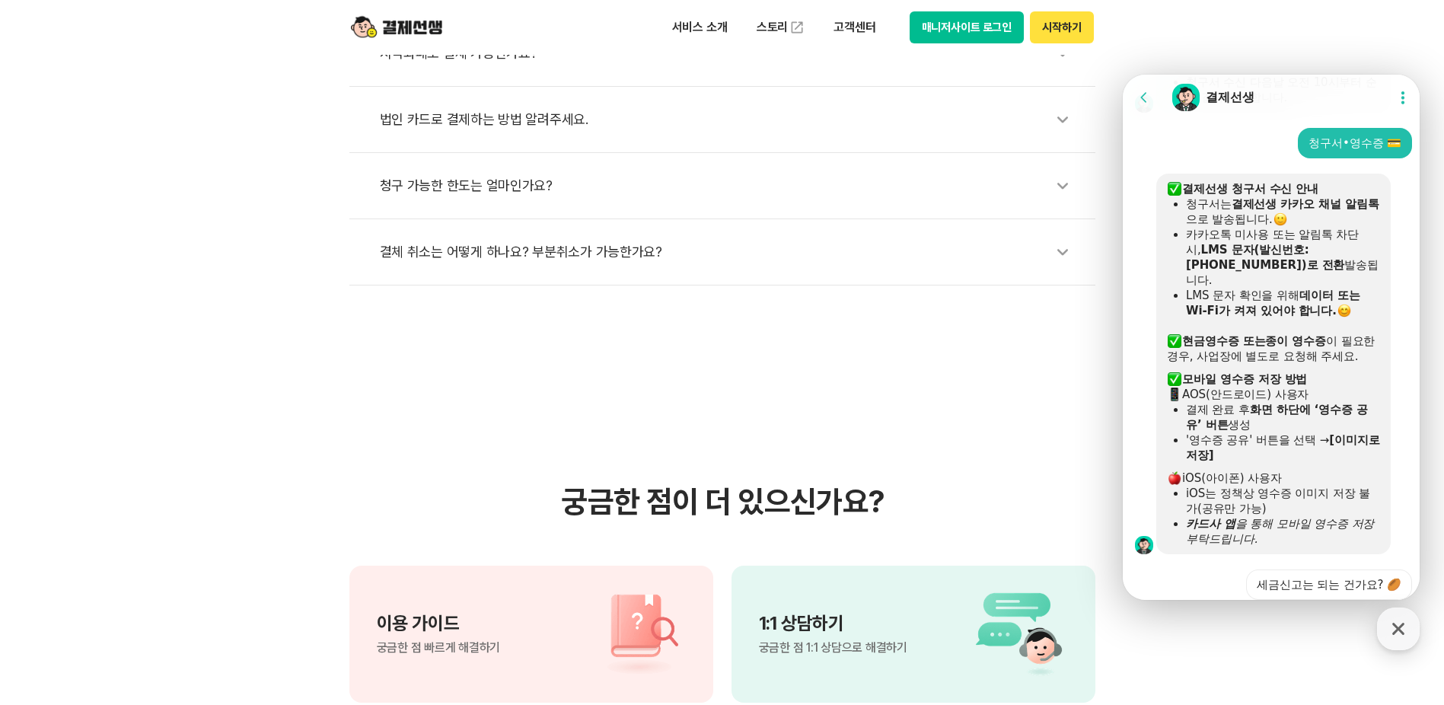
scroll to position [747, 0]
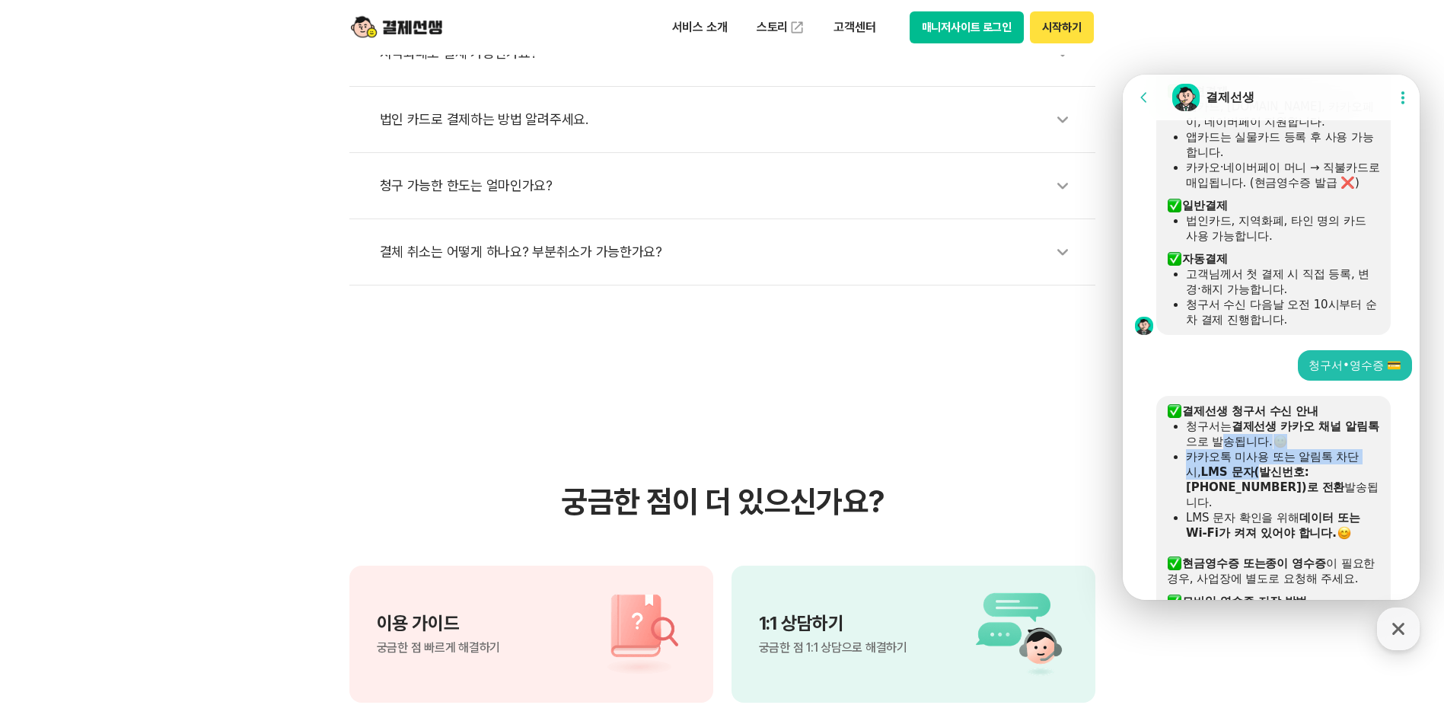
drag, startPoint x: 1231, startPoint y: 454, endPoint x: 1260, endPoint y: 483, distance: 42.0
click at [1260, 483] on ul "청구서는 결제선생 카카오 채널 알림톡 으로 발송됩니다. 카카오톡 미사용 또는 알림톡 차단 시, LMS 문자(발신번호: 1800-5649)로 전…" at bounding box center [1273, 480] width 213 height 122
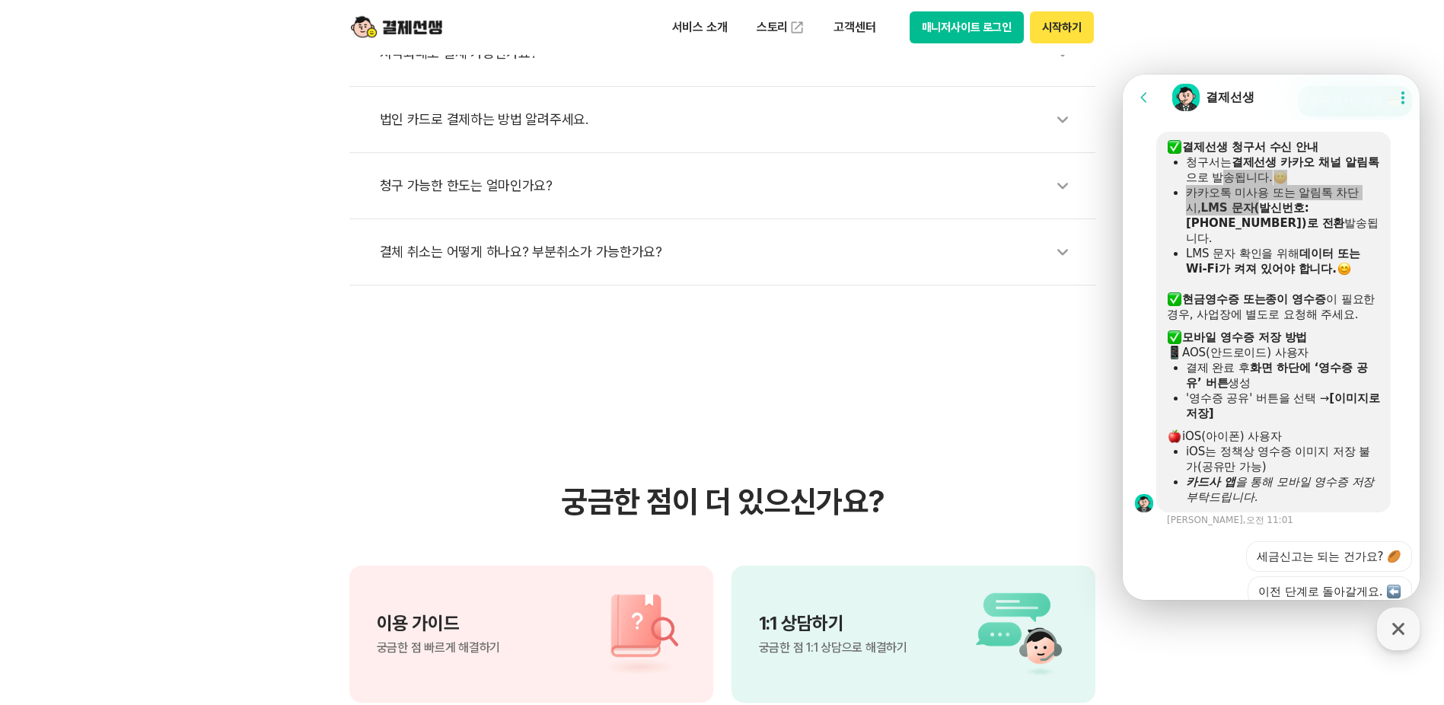
scroll to position [1066, 0]
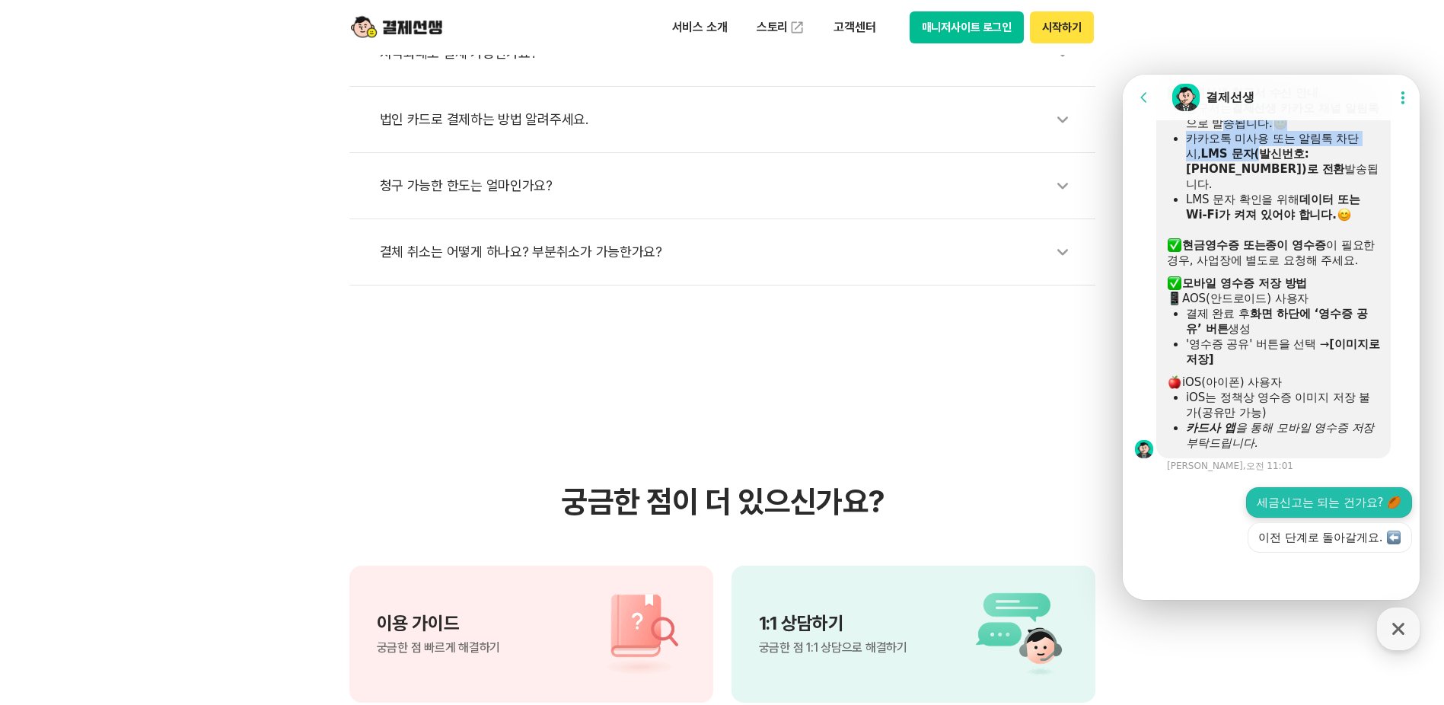
click at [1304, 508] on button "세금신고는 되는 건가요? 🏉" at bounding box center [1329, 502] width 166 height 30
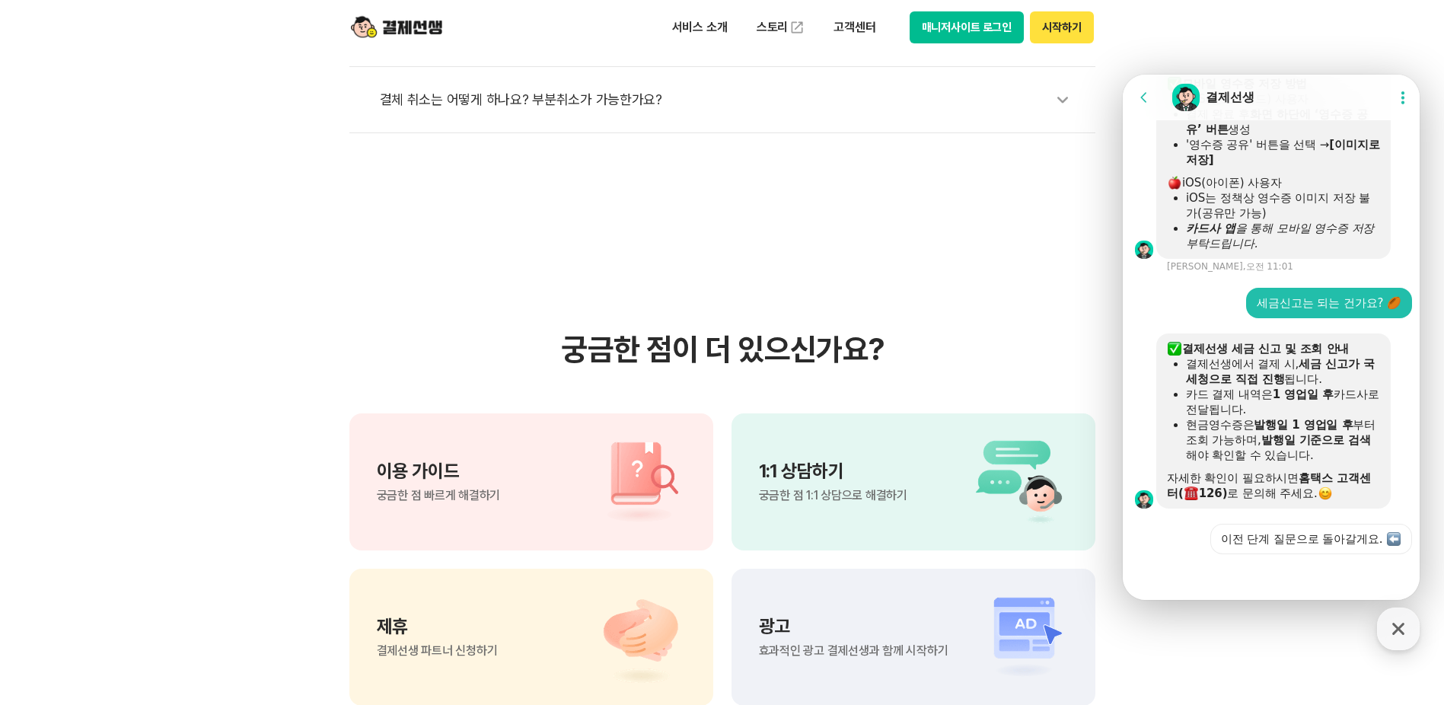
scroll to position [1267, 0]
drag, startPoint x: 1303, startPoint y: 100, endPoint x: 1321, endPoint y: 106, distance: 19.3
click at [1321, 106] on div "Chat Room 결제선생" at bounding box center [1276, 97] width 211 height 30
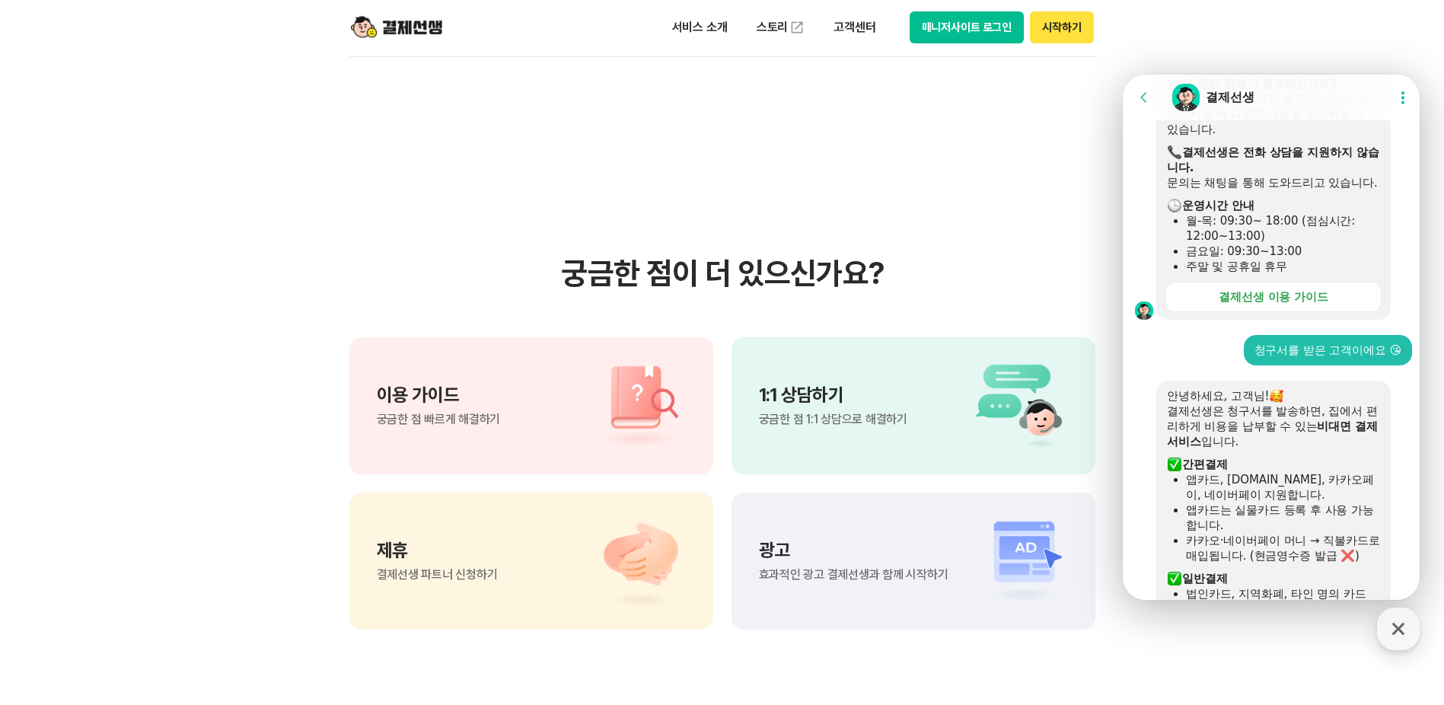
scroll to position [457, 0]
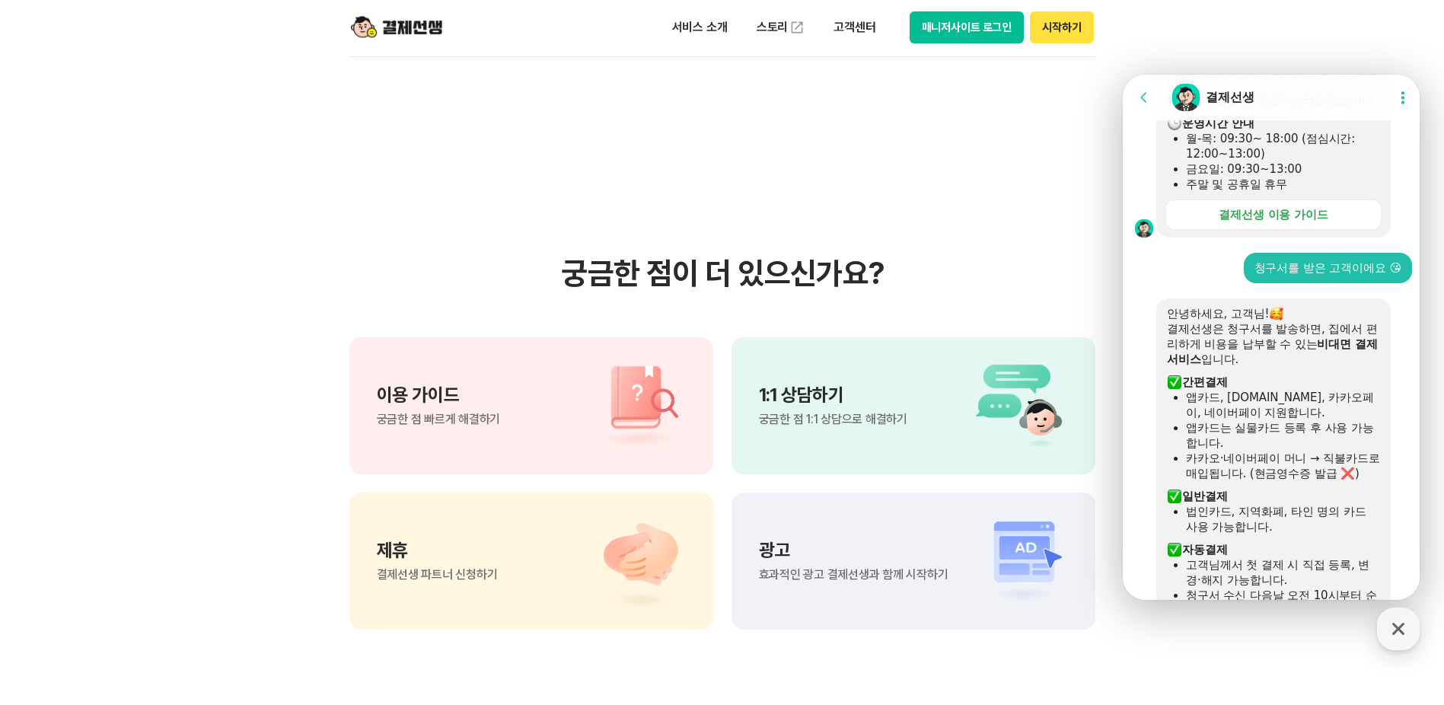
click at [469, 413] on span "궁금한 점 빠르게 해결하기" at bounding box center [439, 419] width 124 height 12
